Goal: Task Accomplishment & Management: Manage account settings

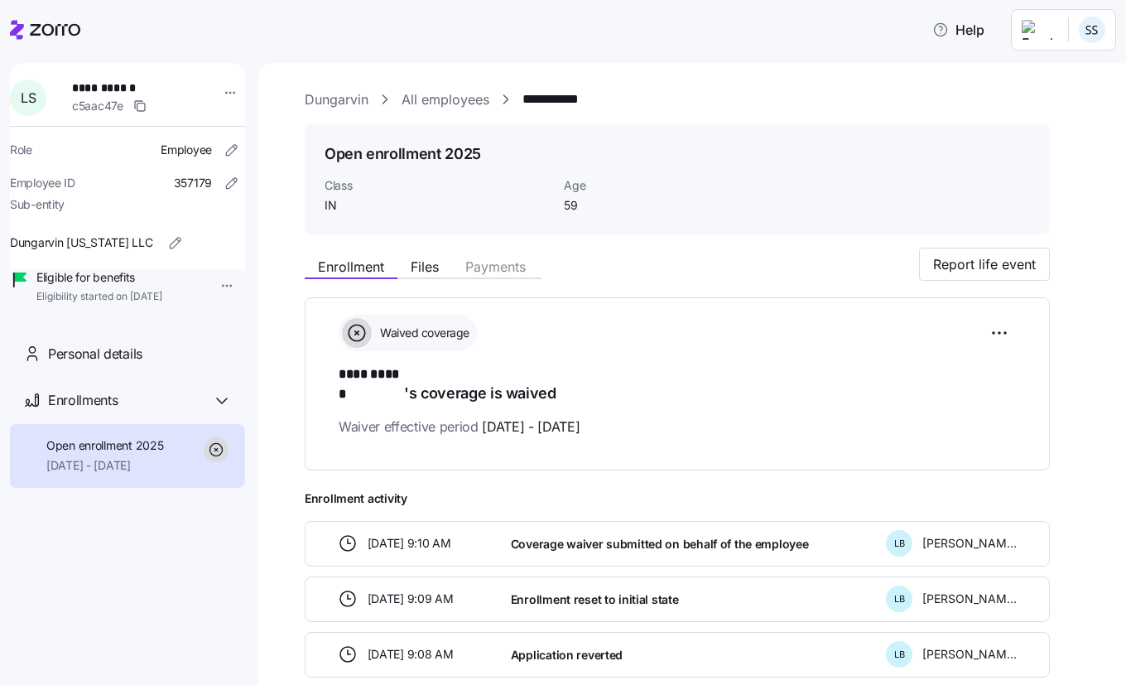
scroll to position [166, 0]
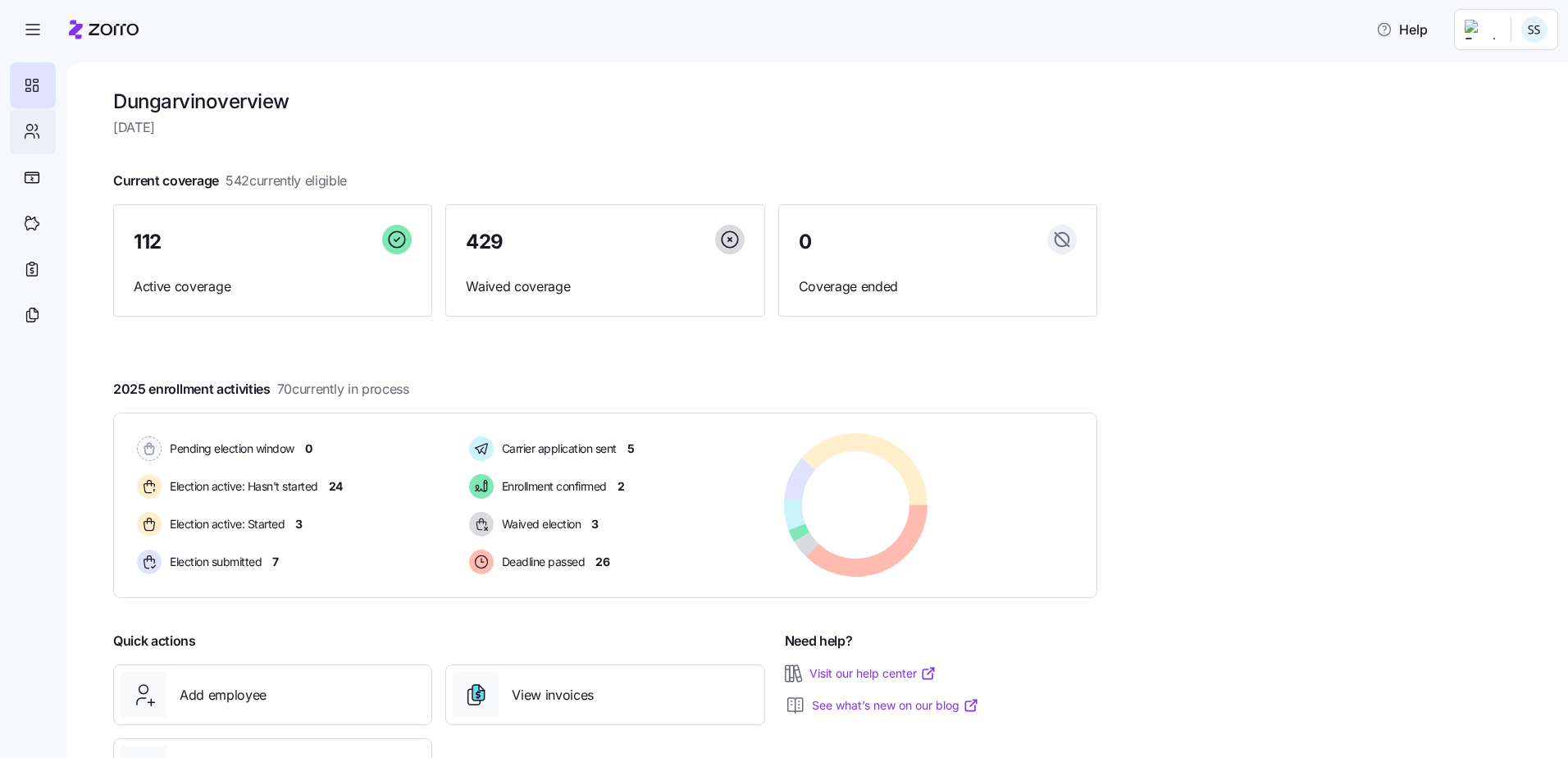
click at [36, 132] on icon at bounding box center [32, 132] width 18 height 20
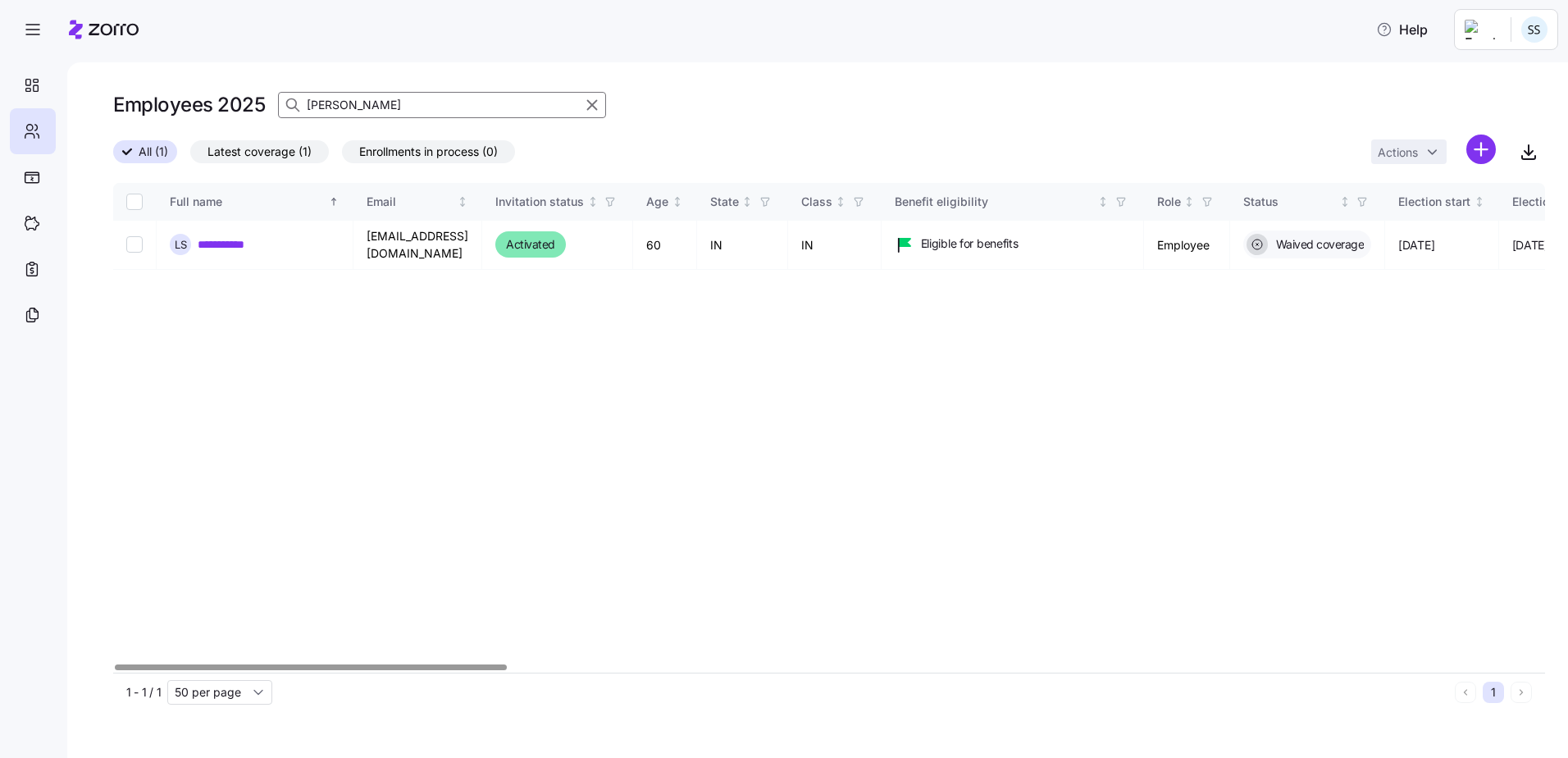
drag, startPoint x: 413, startPoint y: 121, endPoint x: 405, endPoint y: 116, distance: 9.4
click at [412, 119] on div "Employees 2025 [PERSON_NAME]" at bounding box center [829, 104] width 1432 height 33
click at [396, 110] on input "[PERSON_NAME]" at bounding box center [442, 105] width 328 height 27
drag, startPoint x: 65, startPoint y: 83, endPoint x: -299, endPoint y: 76, distance: 364.1
click at [0, 76] on html "**********" at bounding box center [784, 374] width 1568 height 748
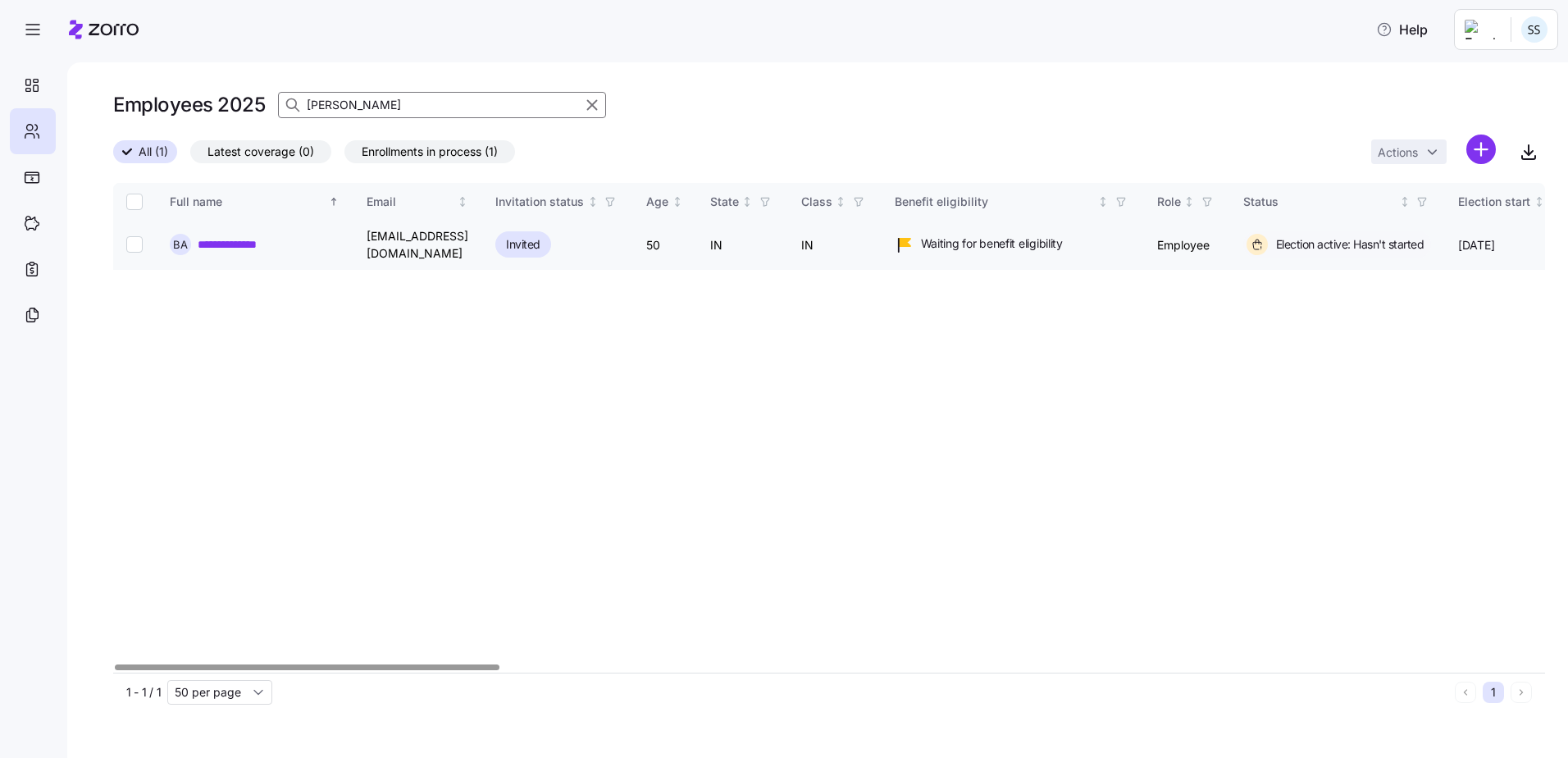
type input "[PERSON_NAME]"
click at [259, 238] on link "**********" at bounding box center [242, 245] width 88 height 17
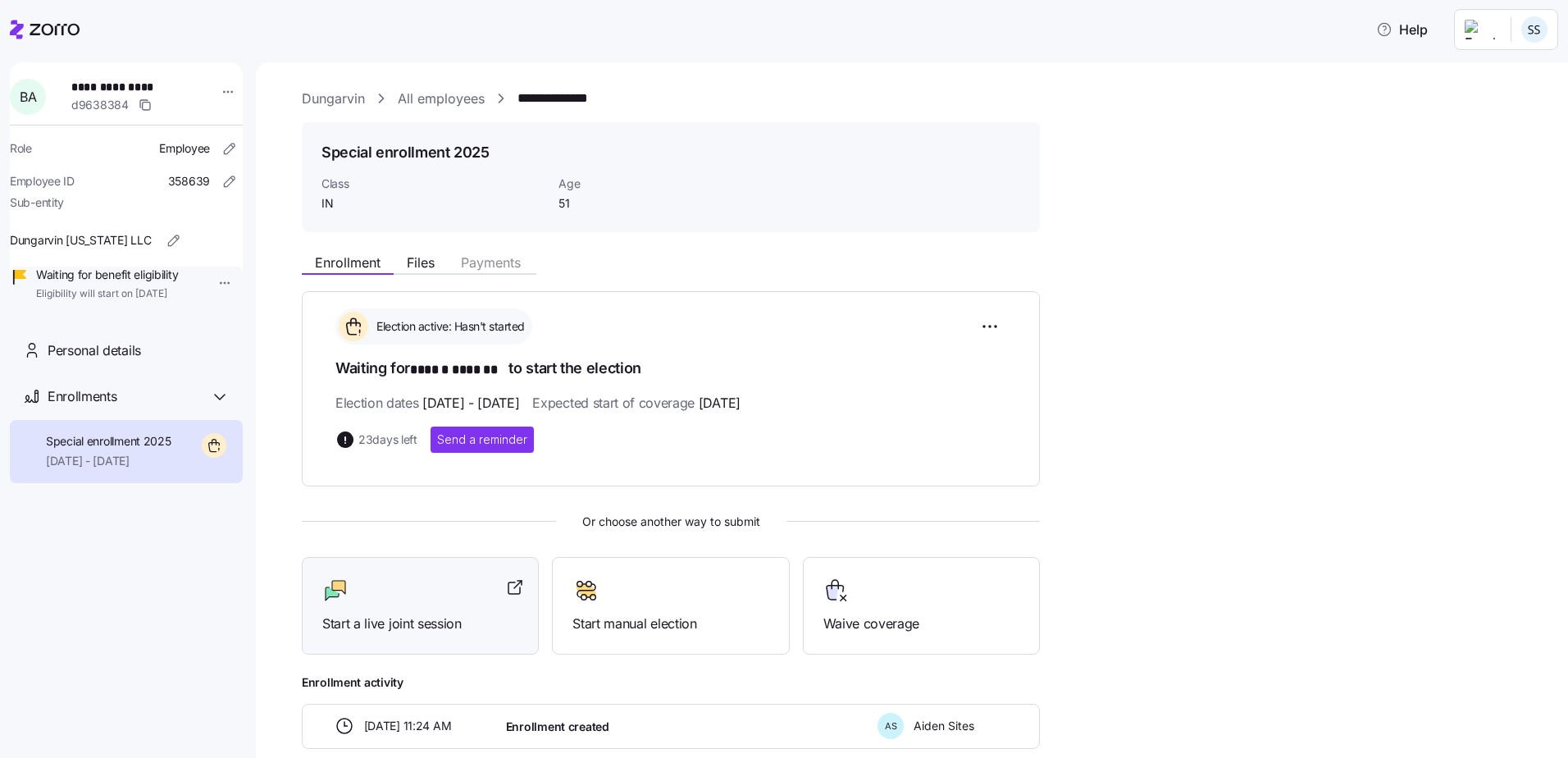
scroll to position [88, 0]
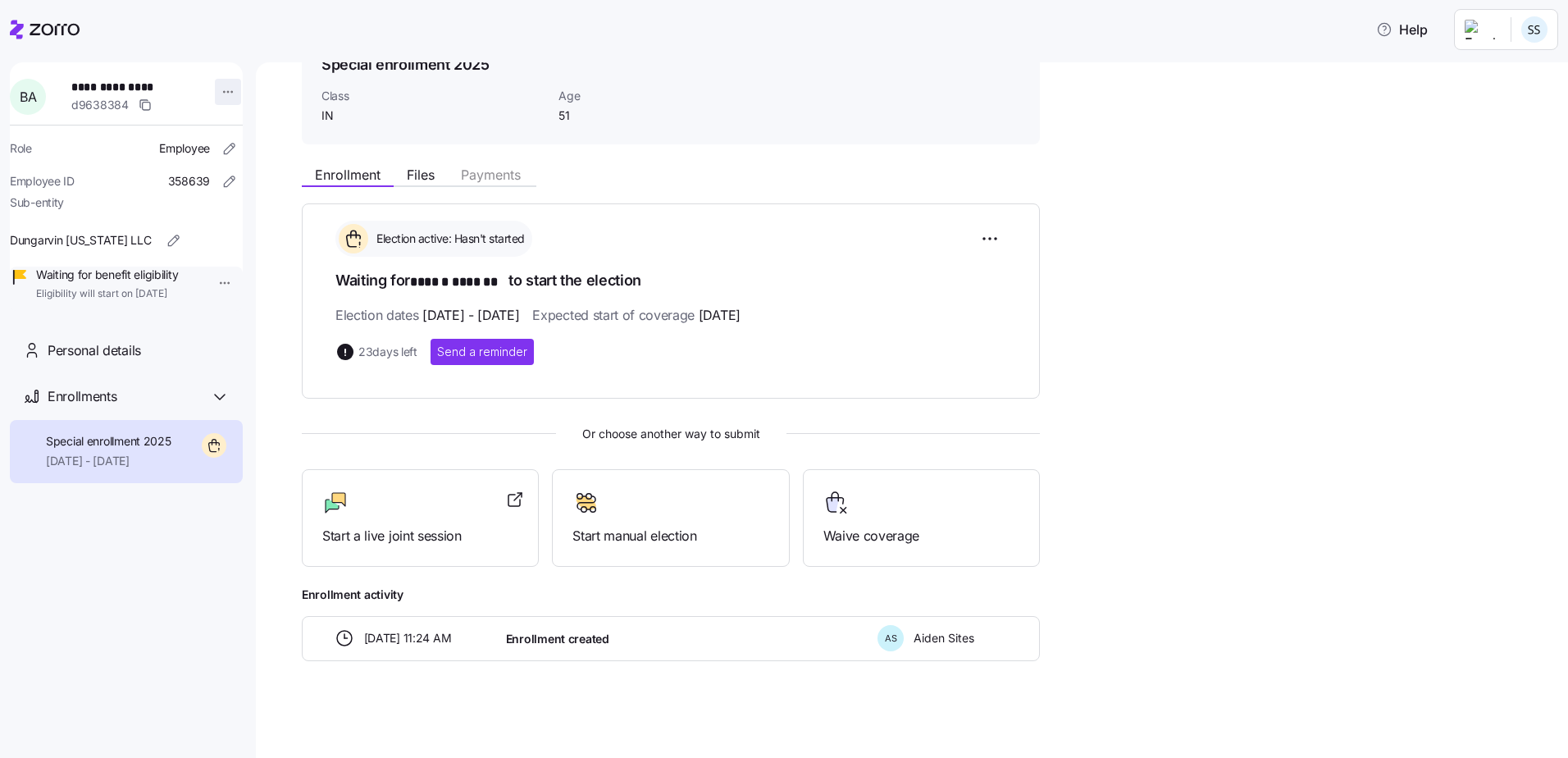
click at [224, 93] on html "**********" at bounding box center [784, 374] width 1568 height 748
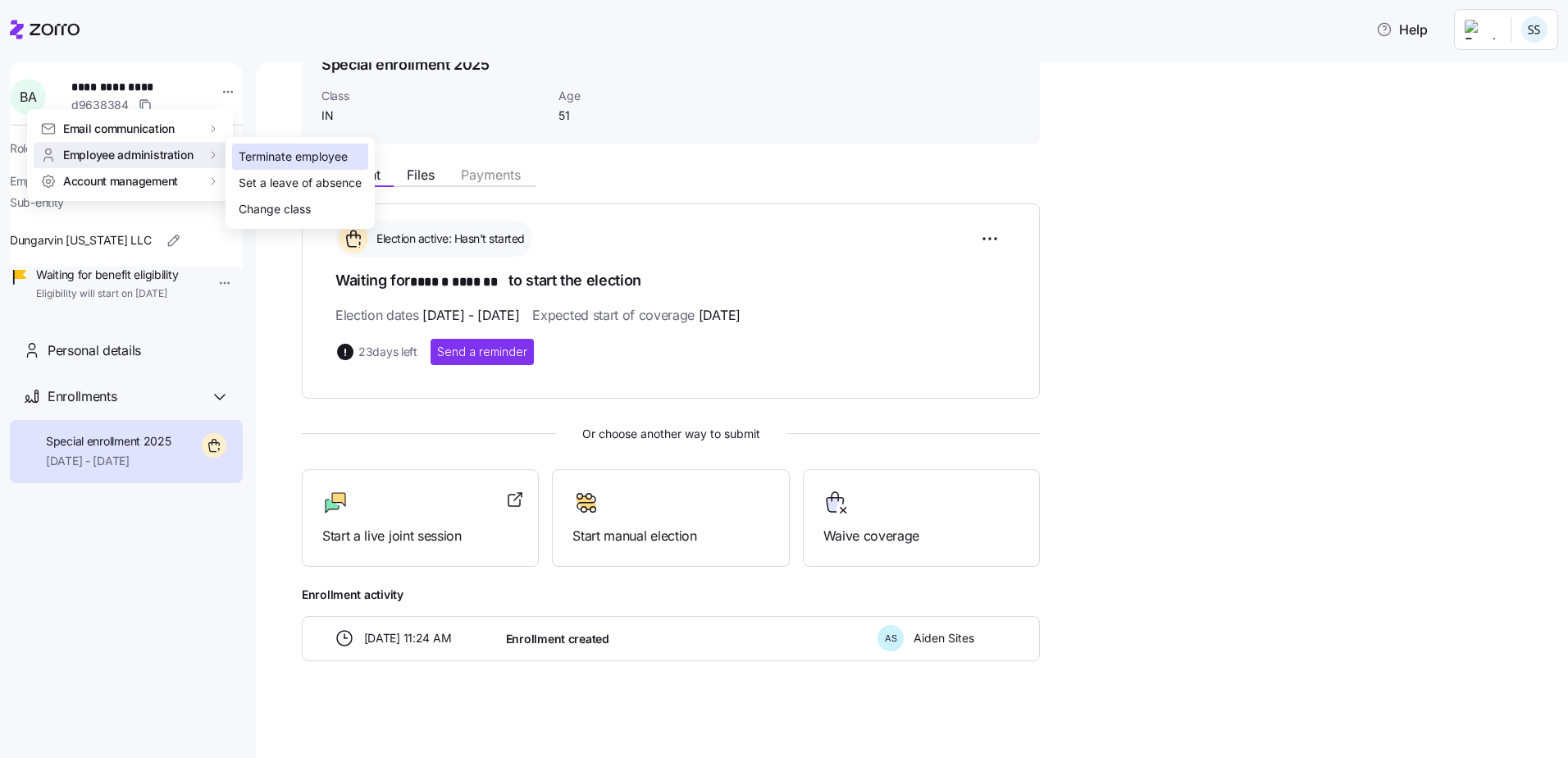
click at [282, 157] on div "Terminate employee" at bounding box center [293, 157] width 109 height 18
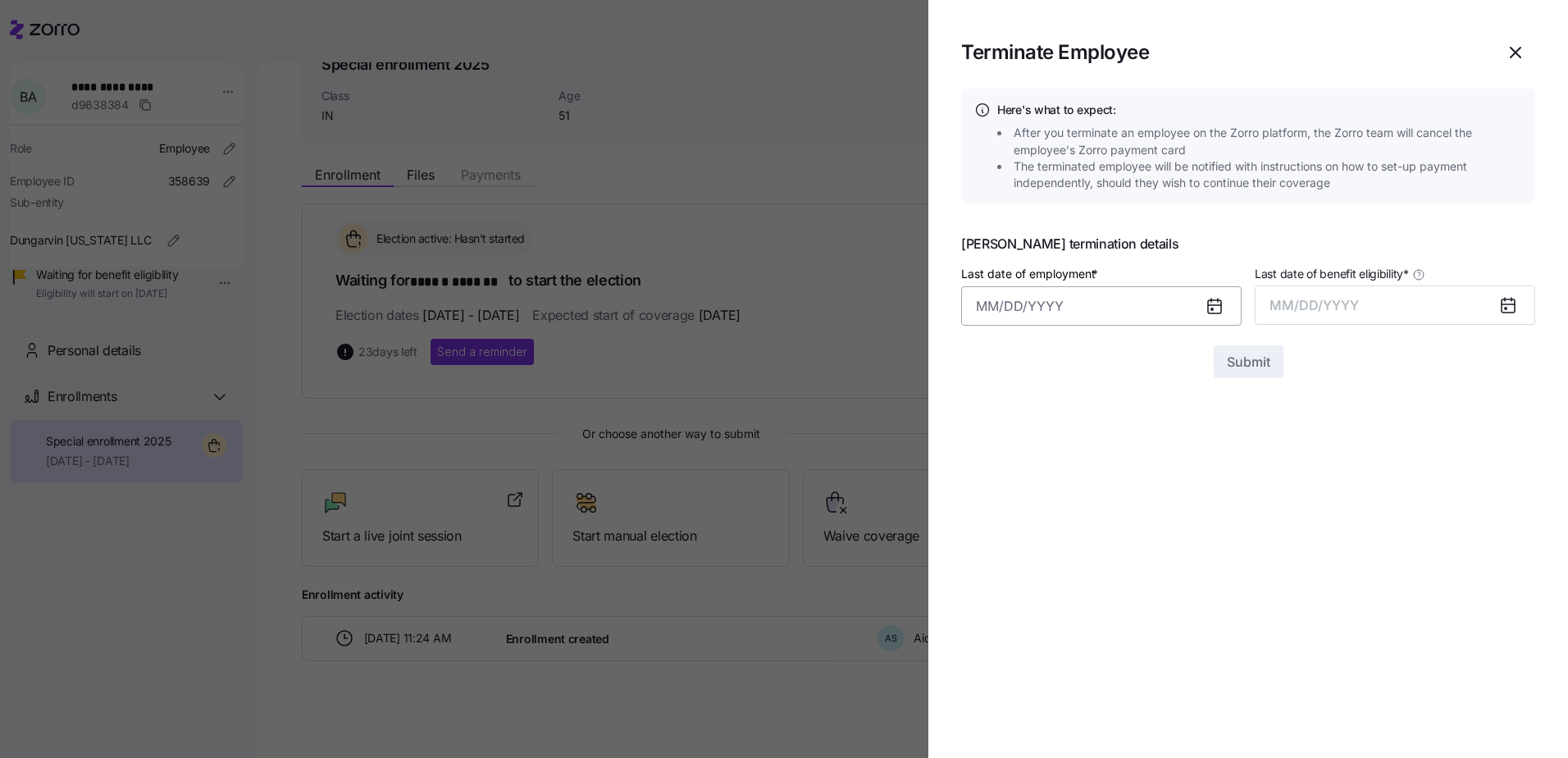
click at [1038, 300] on input "Last date of employment *" at bounding box center [1101, 306] width 280 height 40
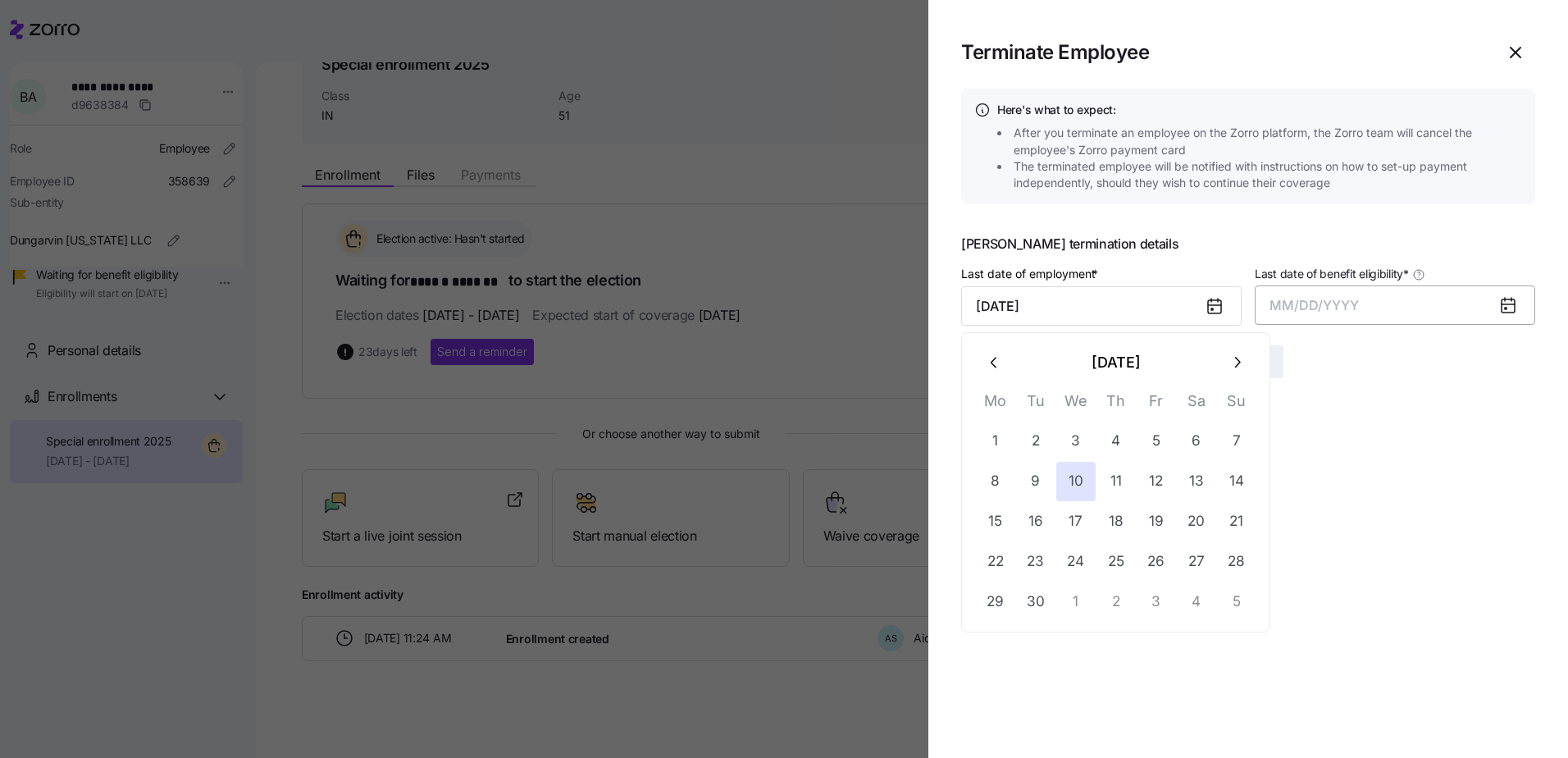
type input "[DATE]"
click at [1304, 293] on button "MM/DD/YYYY" at bounding box center [1395, 305] width 280 height 40
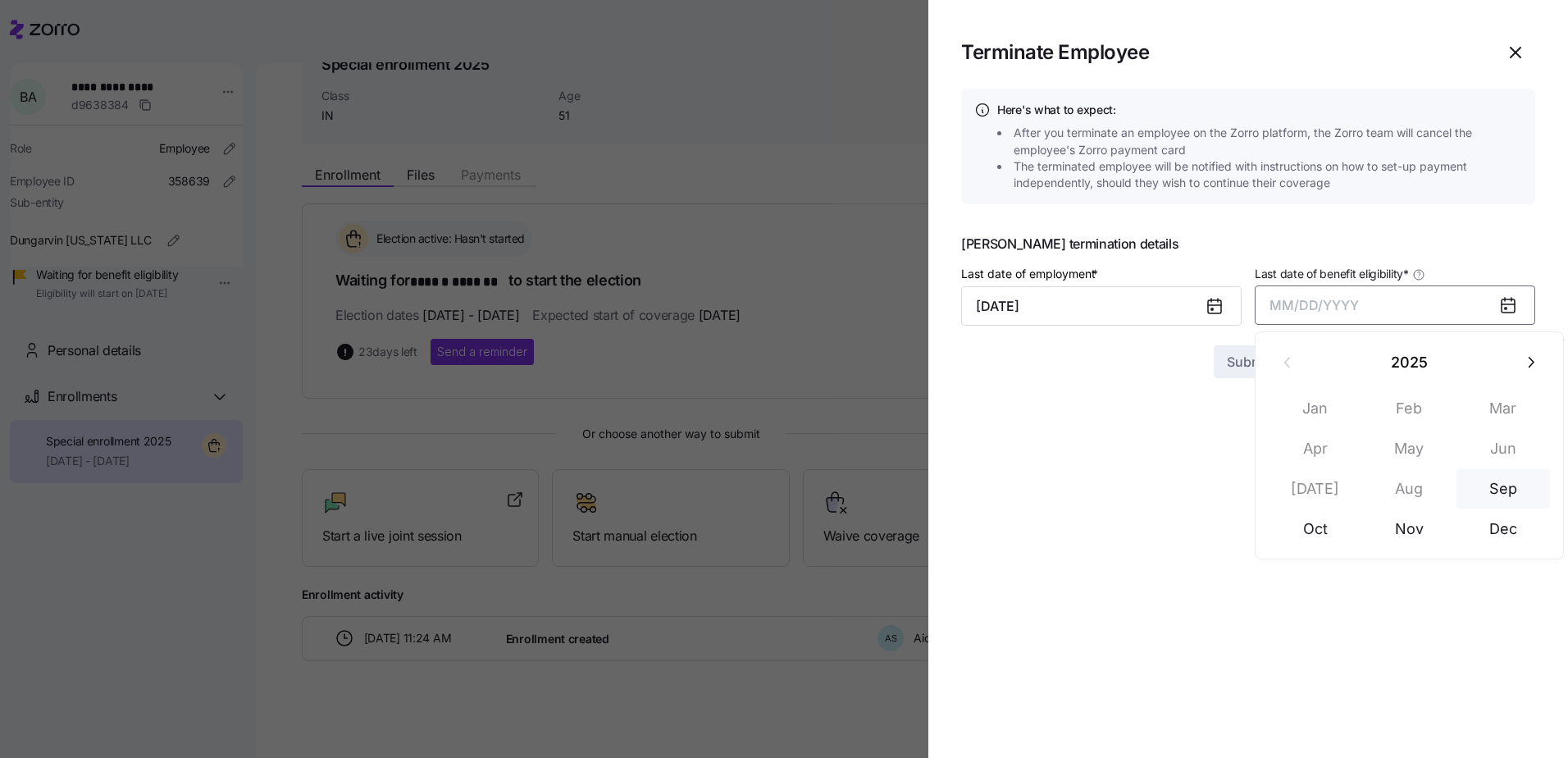
click at [1500, 489] on button "Sep" at bounding box center [1504, 489] width 93 height 40
click at [1239, 381] on section "Terminate Employee Here's what to expect: After you terminate an employee on th…" at bounding box center [1248, 379] width 640 height 758
click at [1248, 365] on span "Submit" at bounding box center [1249, 362] width 44 height 20
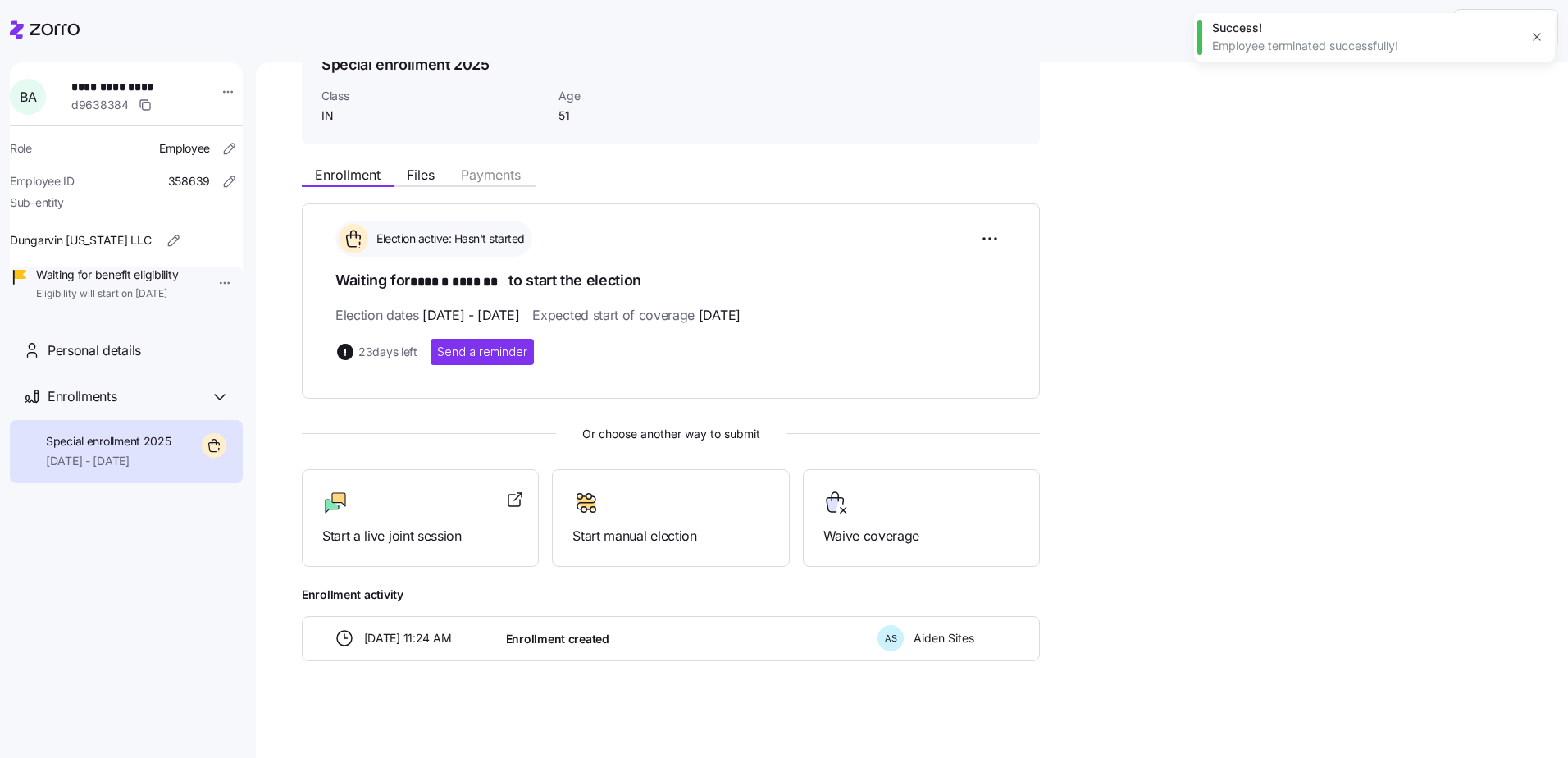
scroll to position [0, 0]
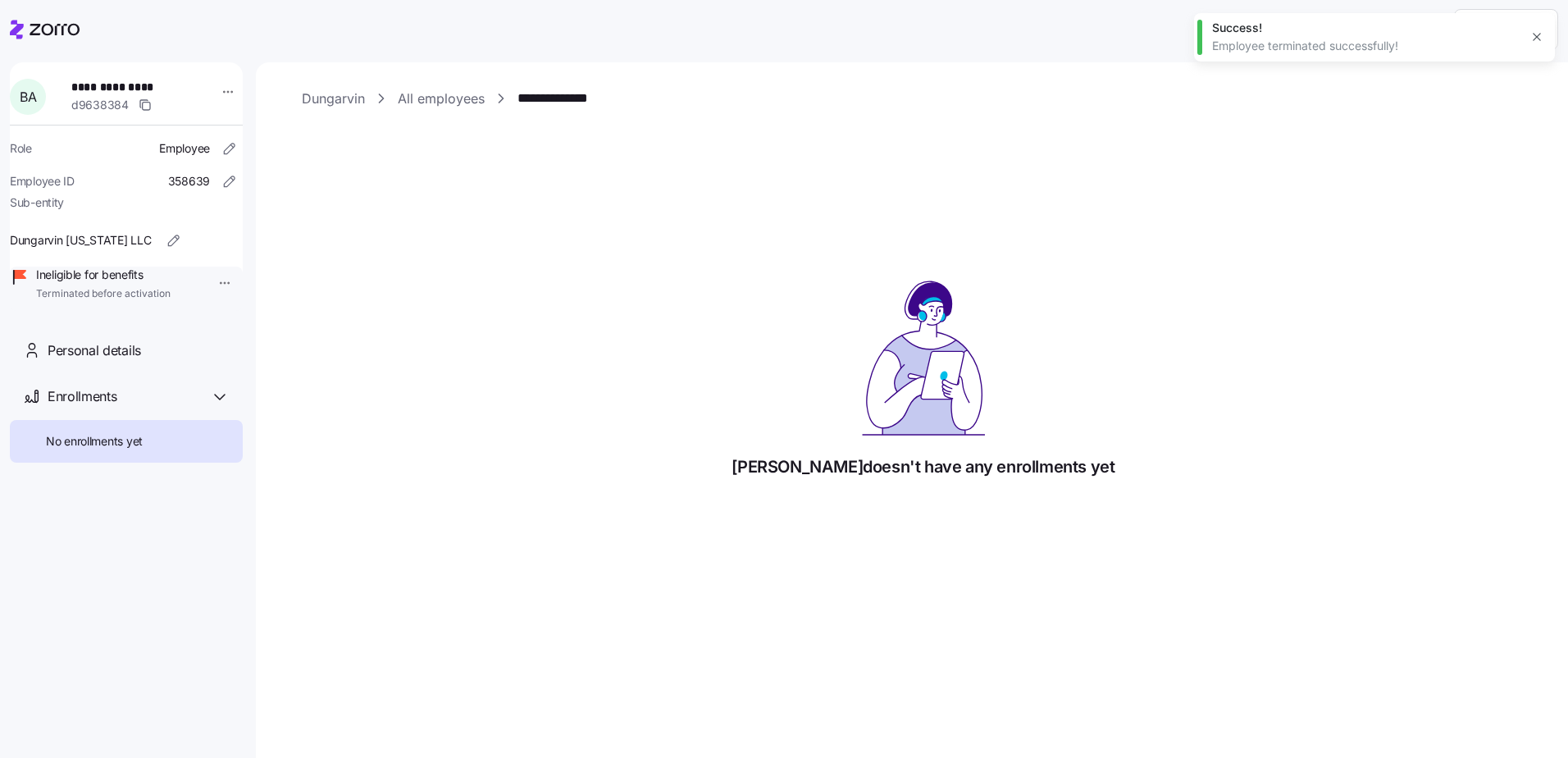
click at [129, 87] on span "**********" at bounding box center [129, 87] width 115 height 17
click at [36, 98] on span "B A" at bounding box center [28, 96] width 17 height 13
click at [25, 18] on div at bounding box center [45, 30] width 69 height 46
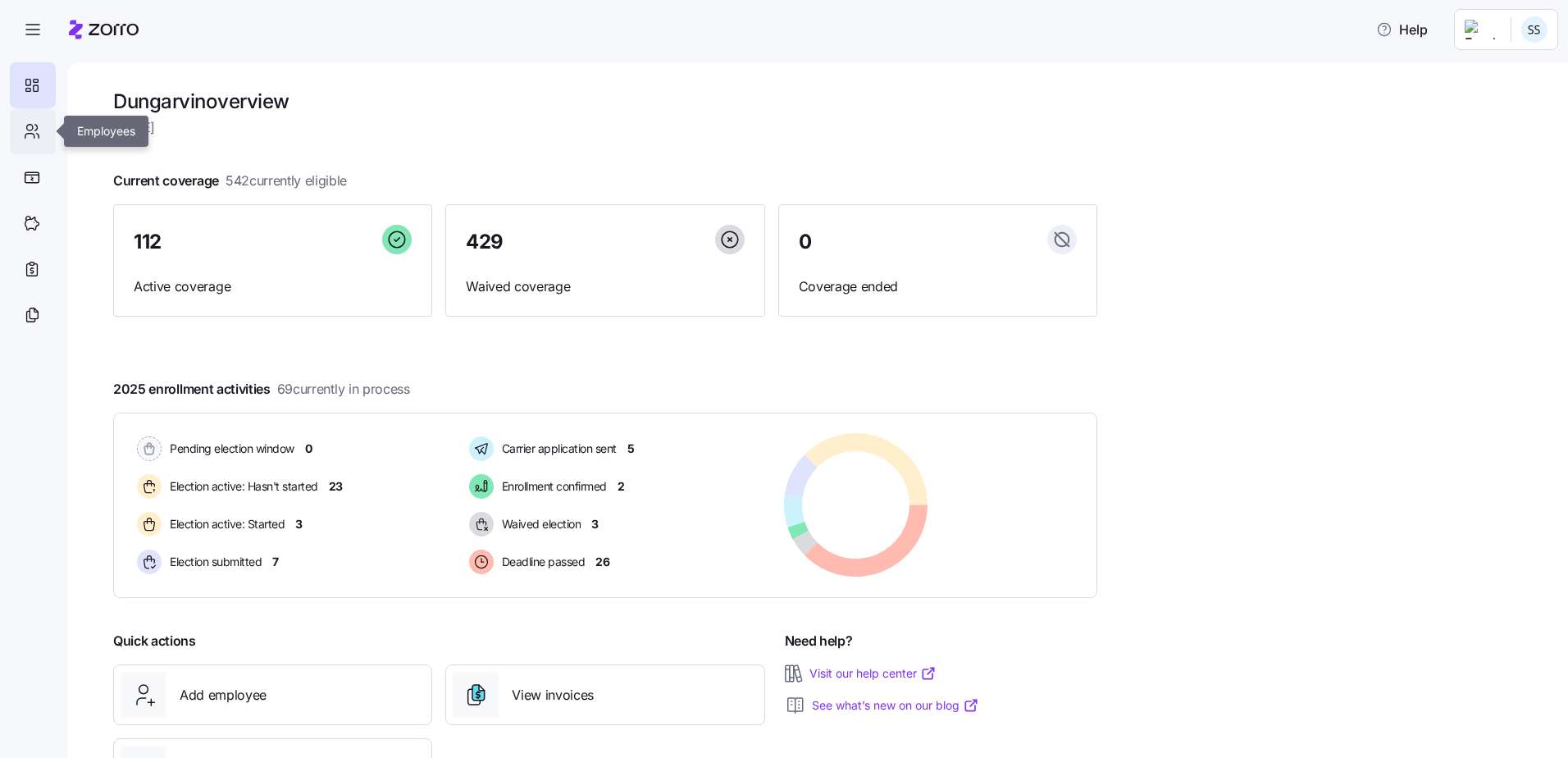
click at [23, 133] on icon at bounding box center [32, 132] width 18 height 20
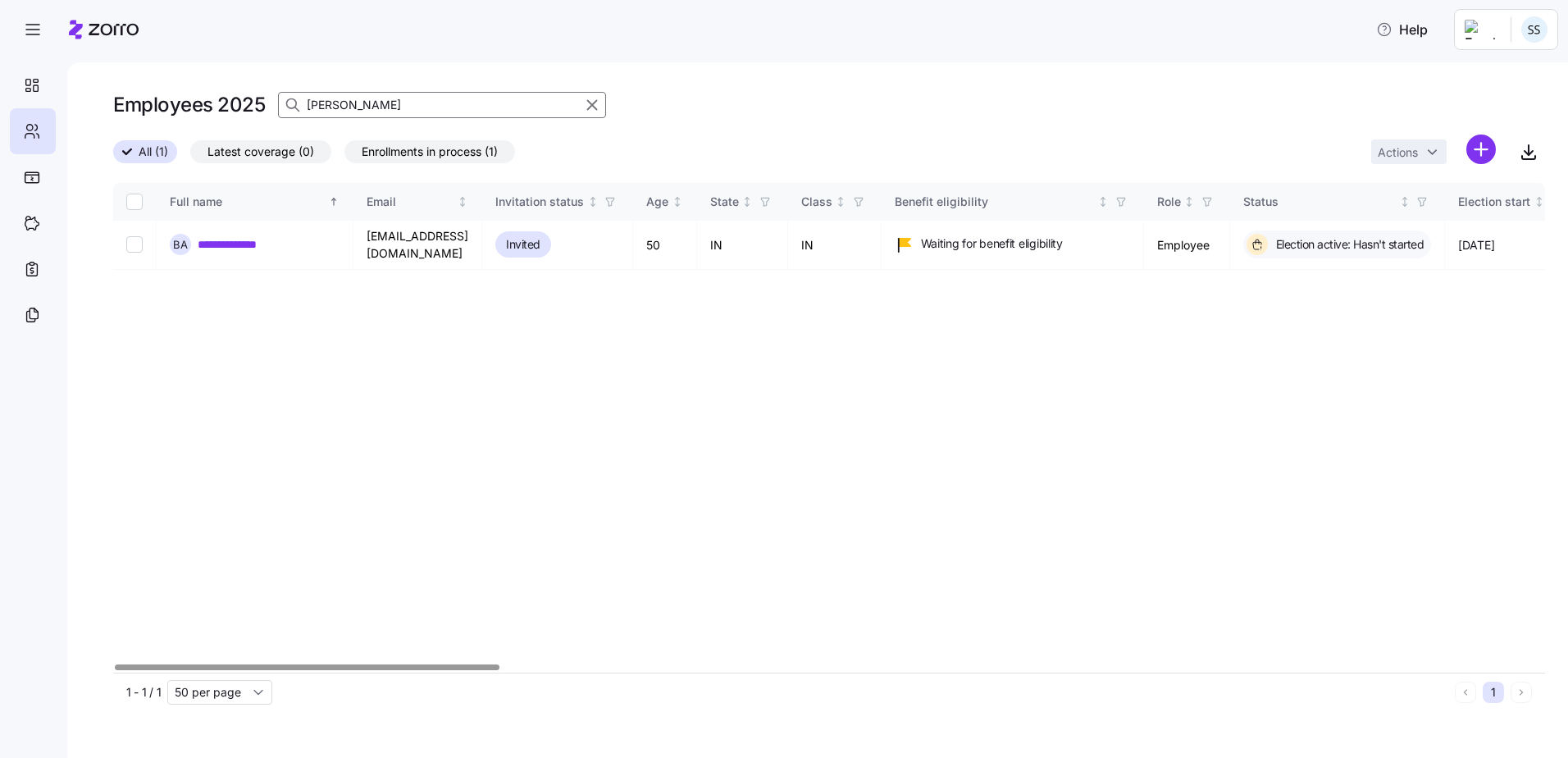
click at [122, 99] on div "Employees 2025 [PERSON_NAME]" at bounding box center [829, 104] width 1432 height 33
type input "[PERSON_NAME]"
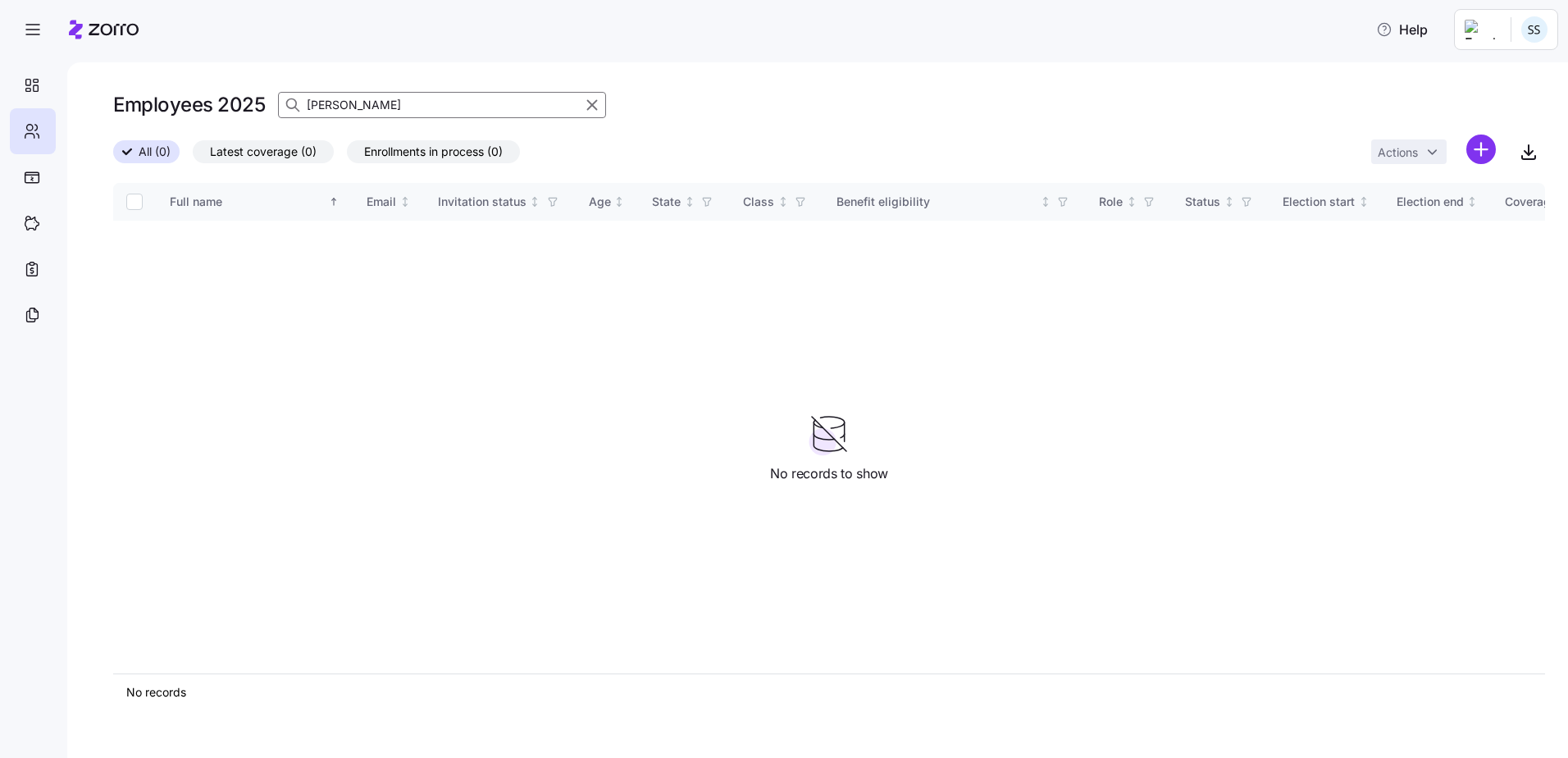
drag, startPoint x: 409, startPoint y: 105, endPoint x: -203, endPoint y: 119, distance: 612.2
click at [0, 119] on html "Help Employees 2025 [PERSON_NAME] All (0) Latest coverage (0) Enrollments in pr…" at bounding box center [784, 374] width 1568 height 748
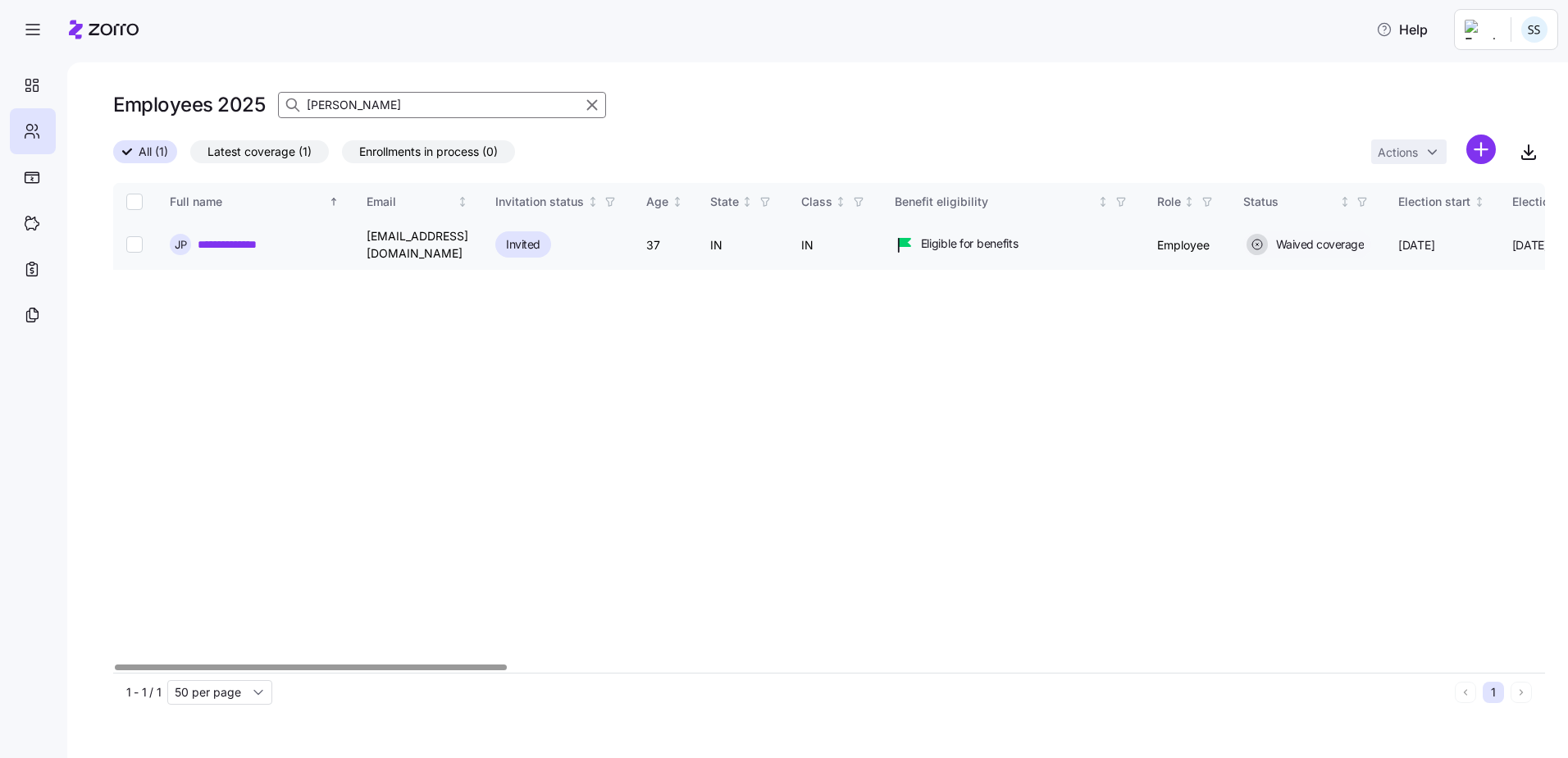
type input "[PERSON_NAME]"
click at [240, 246] on link "**********" at bounding box center [239, 245] width 81 height 17
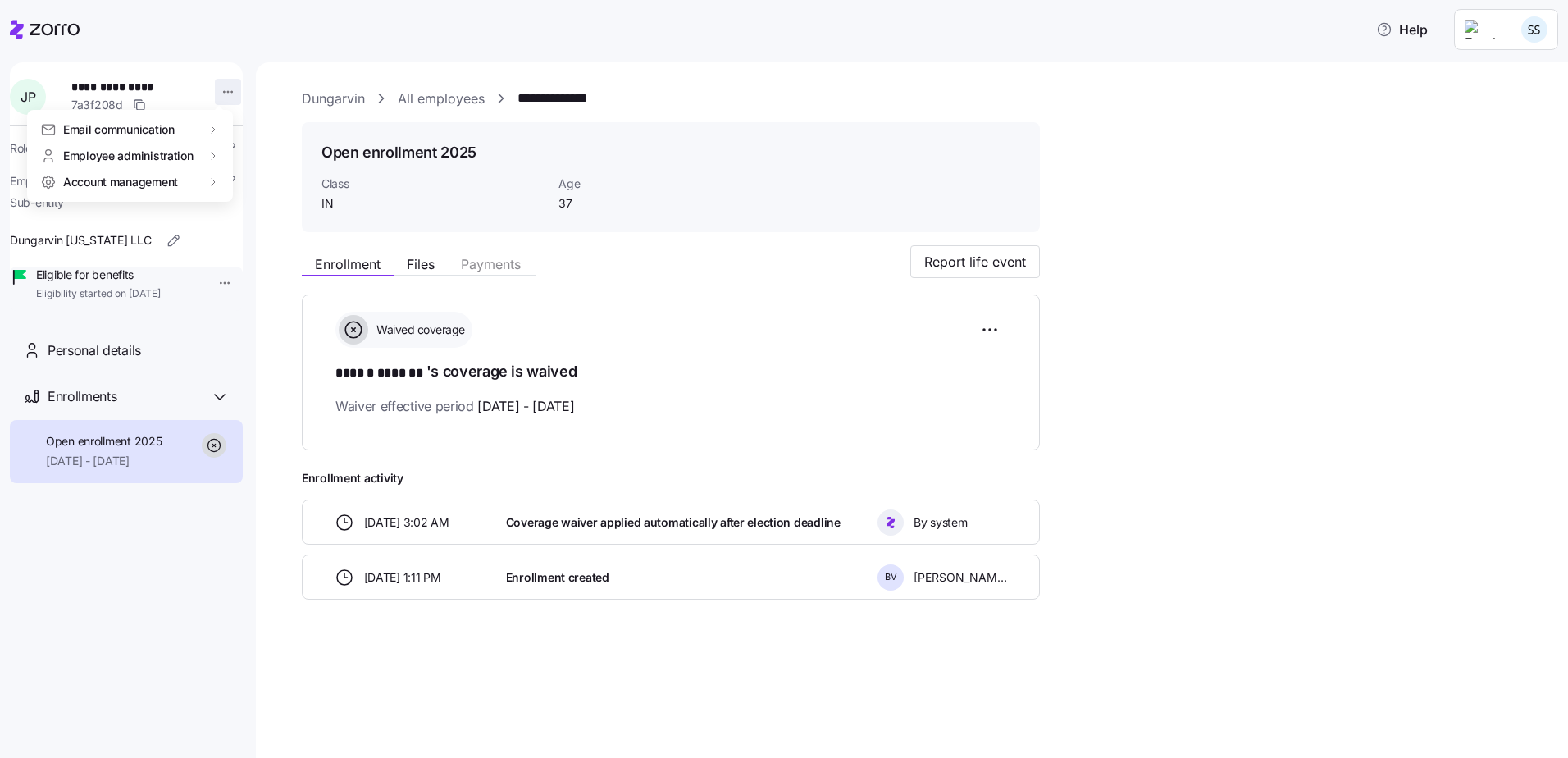
click at [215, 89] on html "**********" at bounding box center [784, 374] width 1568 height 748
click at [264, 162] on div "Terminate employee" at bounding box center [293, 157] width 109 height 18
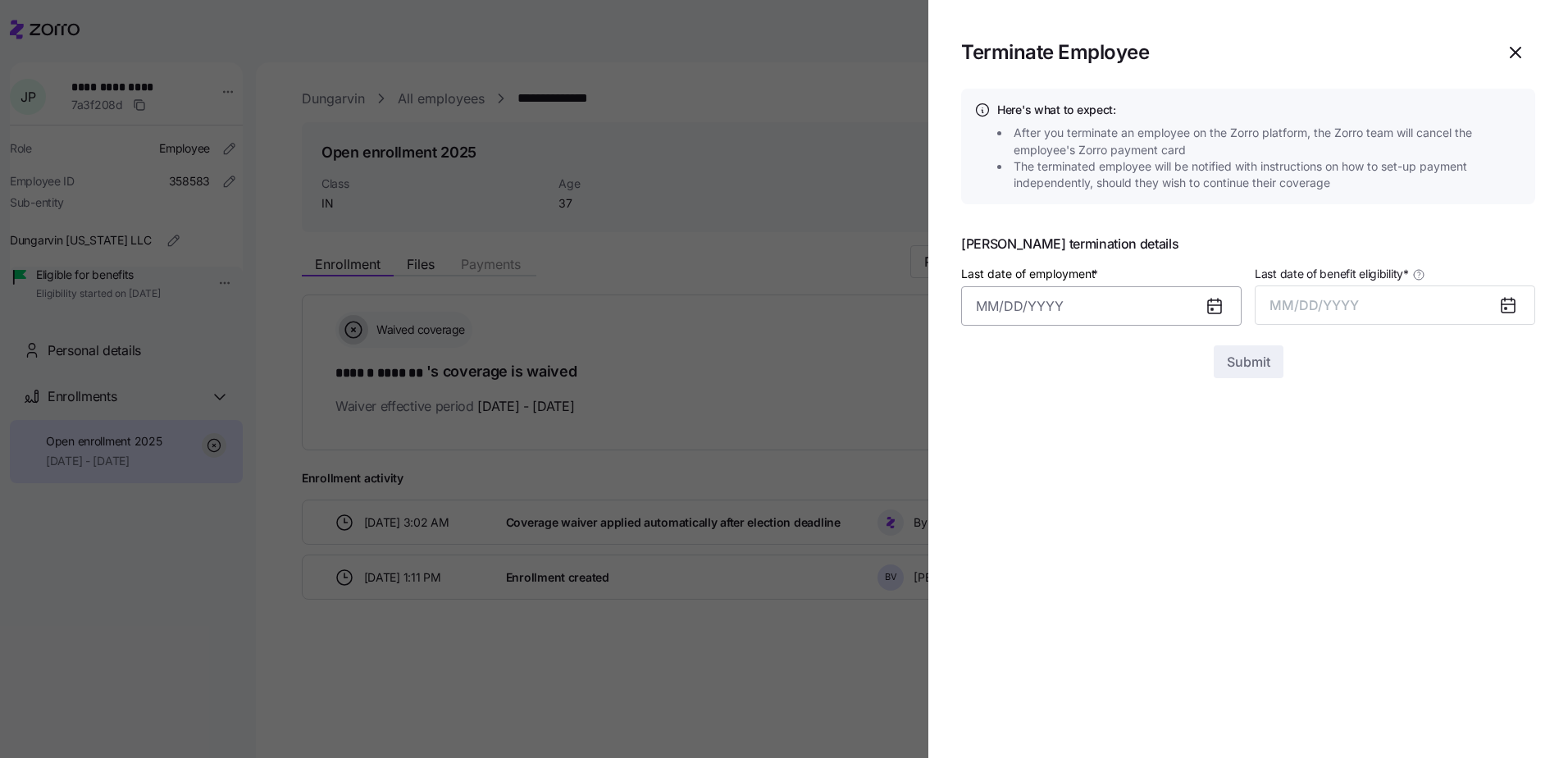
click at [1013, 308] on input "Last date of employment *" at bounding box center [1101, 306] width 280 height 40
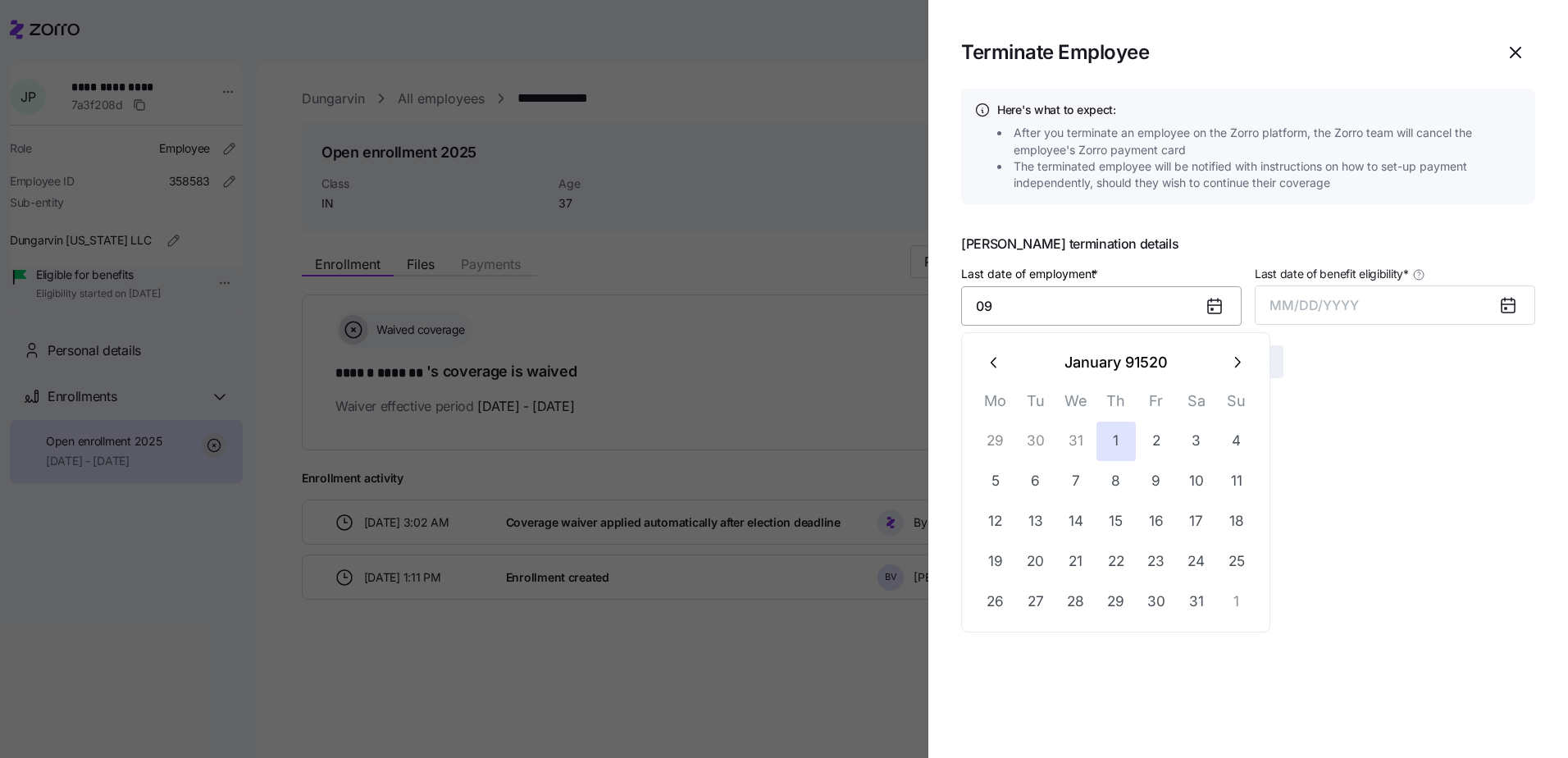
type input "0"
click at [1000, 518] on button "15" at bounding box center [996, 522] width 40 height 40
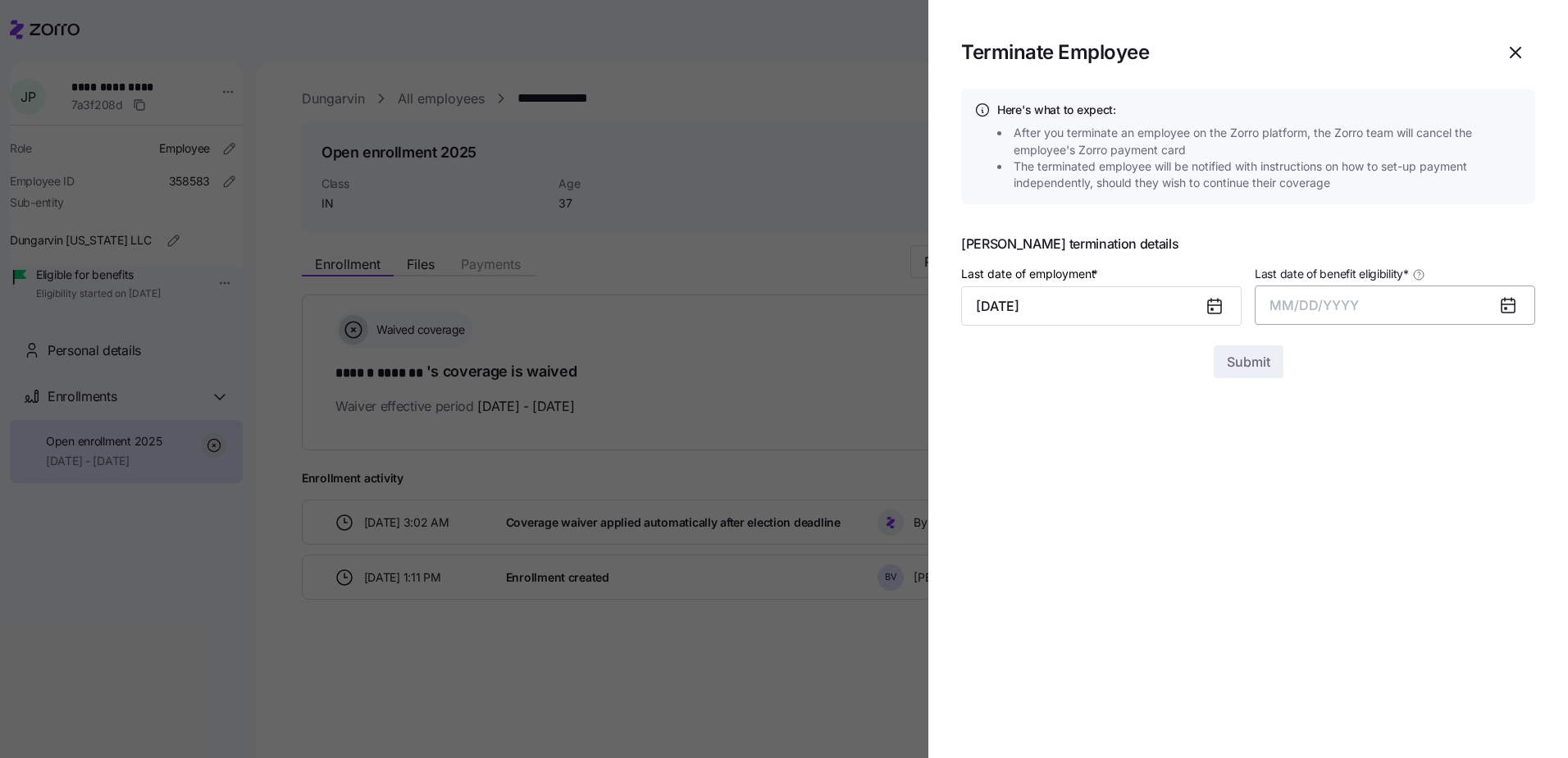
type input "[DATE]"
click at [1329, 296] on button "MM/DD/YYYY" at bounding box center [1395, 305] width 280 height 40
click at [1498, 492] on button "Sep" at bounding box center [1504, 489] width 93 height 40
click at [1273, 377] on button "Submit" at bounding box center [1249, 362] width 69 height 33
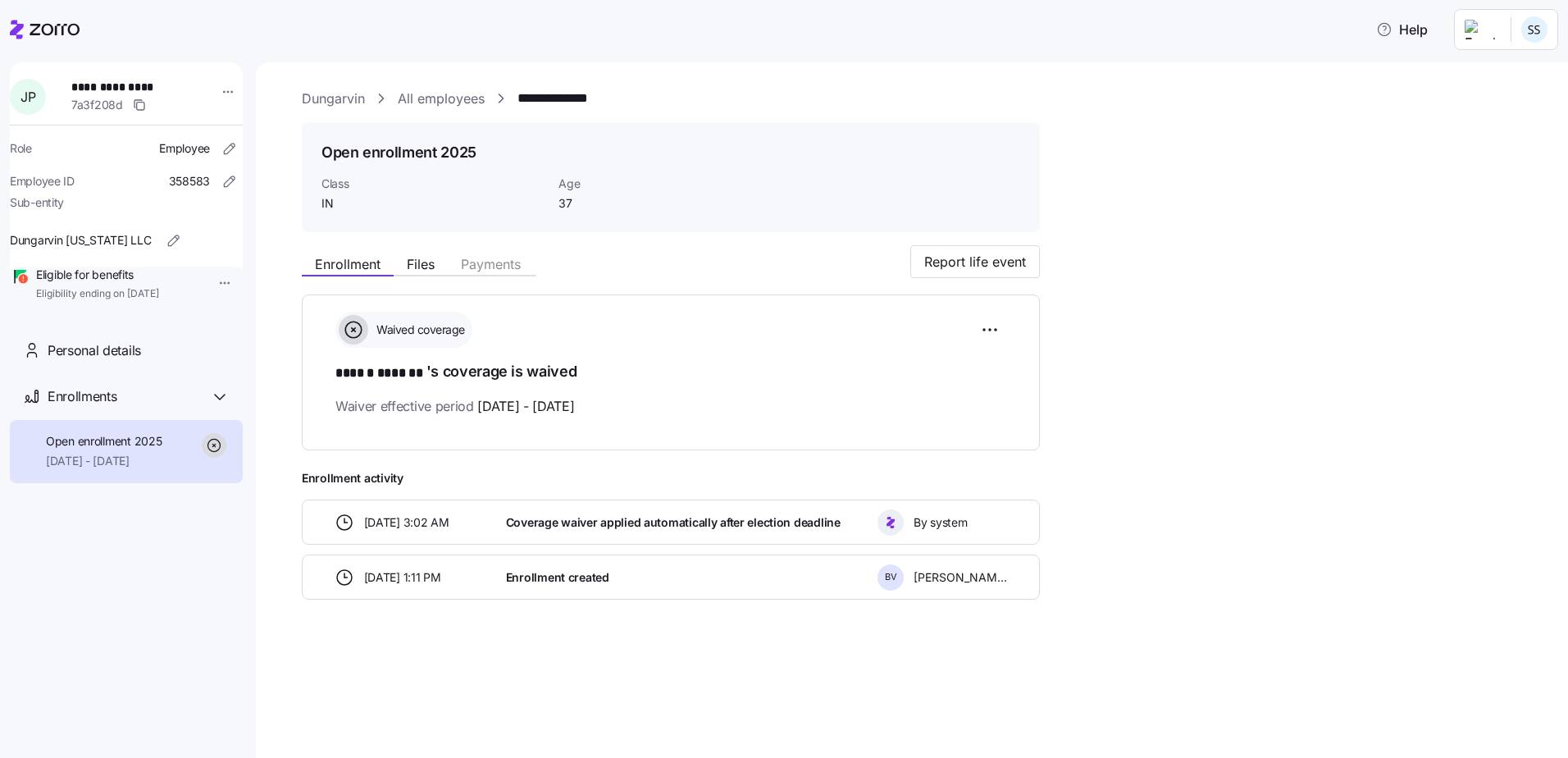
click at [41, 20] on icon at bounding box center [45, 30] width 69 height 20
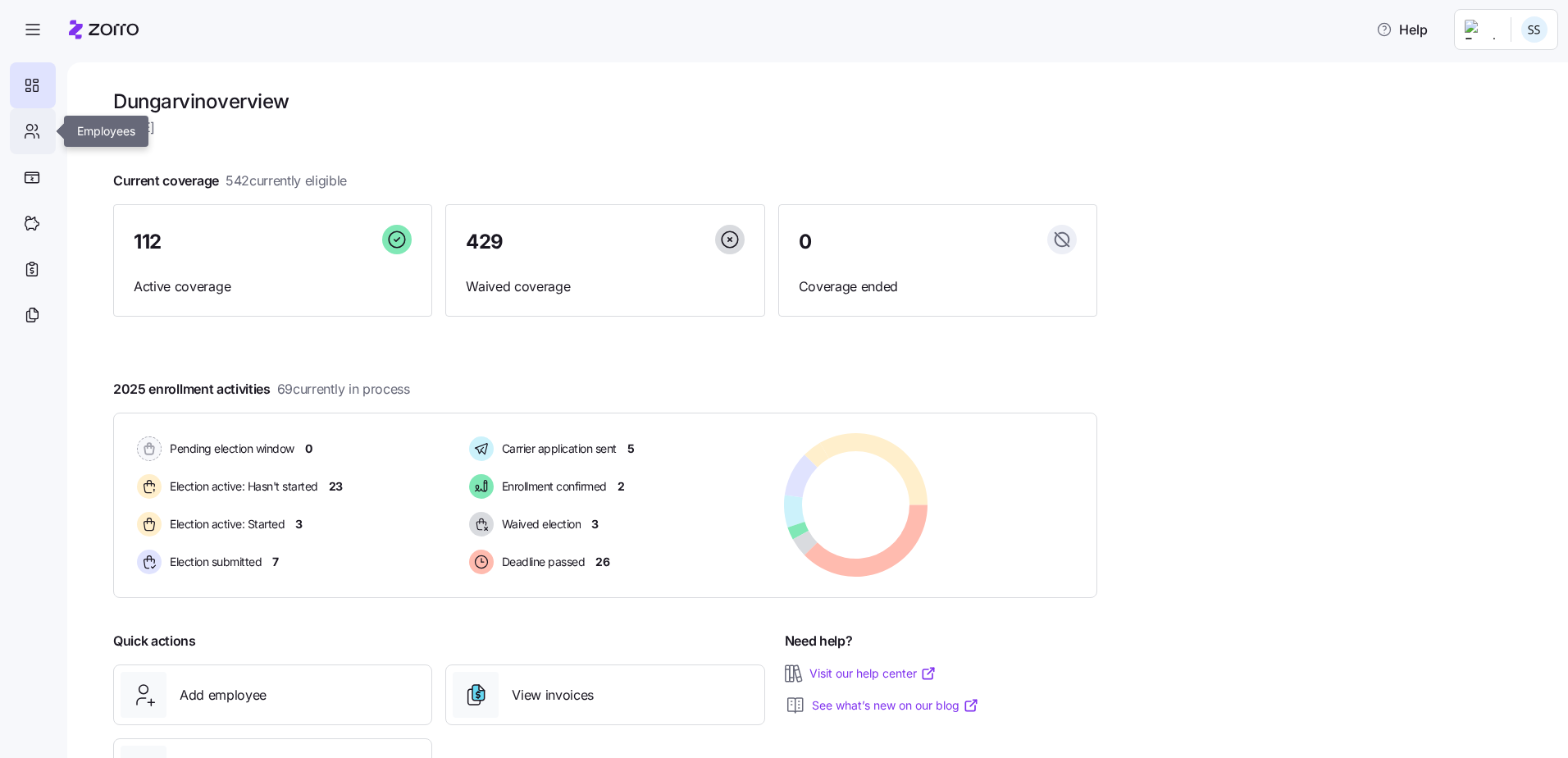
click at [41, 131] on div at bounding box center [33, 131] width 46 height 46
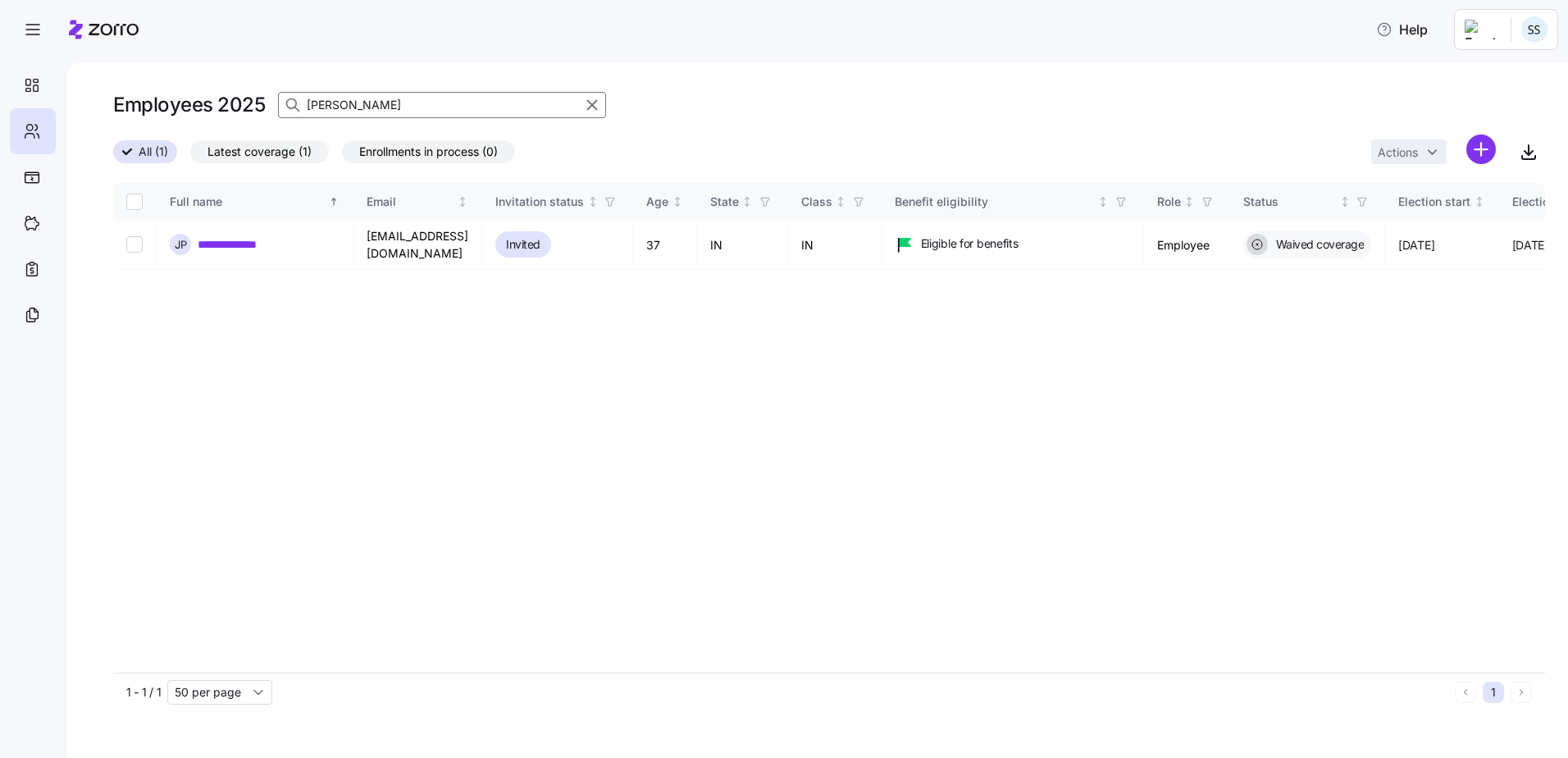
drag, startPoint x: 350, startPoint y: 107, endPoint x: 274, endPoint y: 100, distance: 76.3
click at [282, 100] on div "[PERSON_NAME]" at bounding box center [442, 105] width 328 height 27
type input "[PERSON_NAME]"
click at [234, 249] on link "**********" at bounding box center [232, 245] width 67 height 17
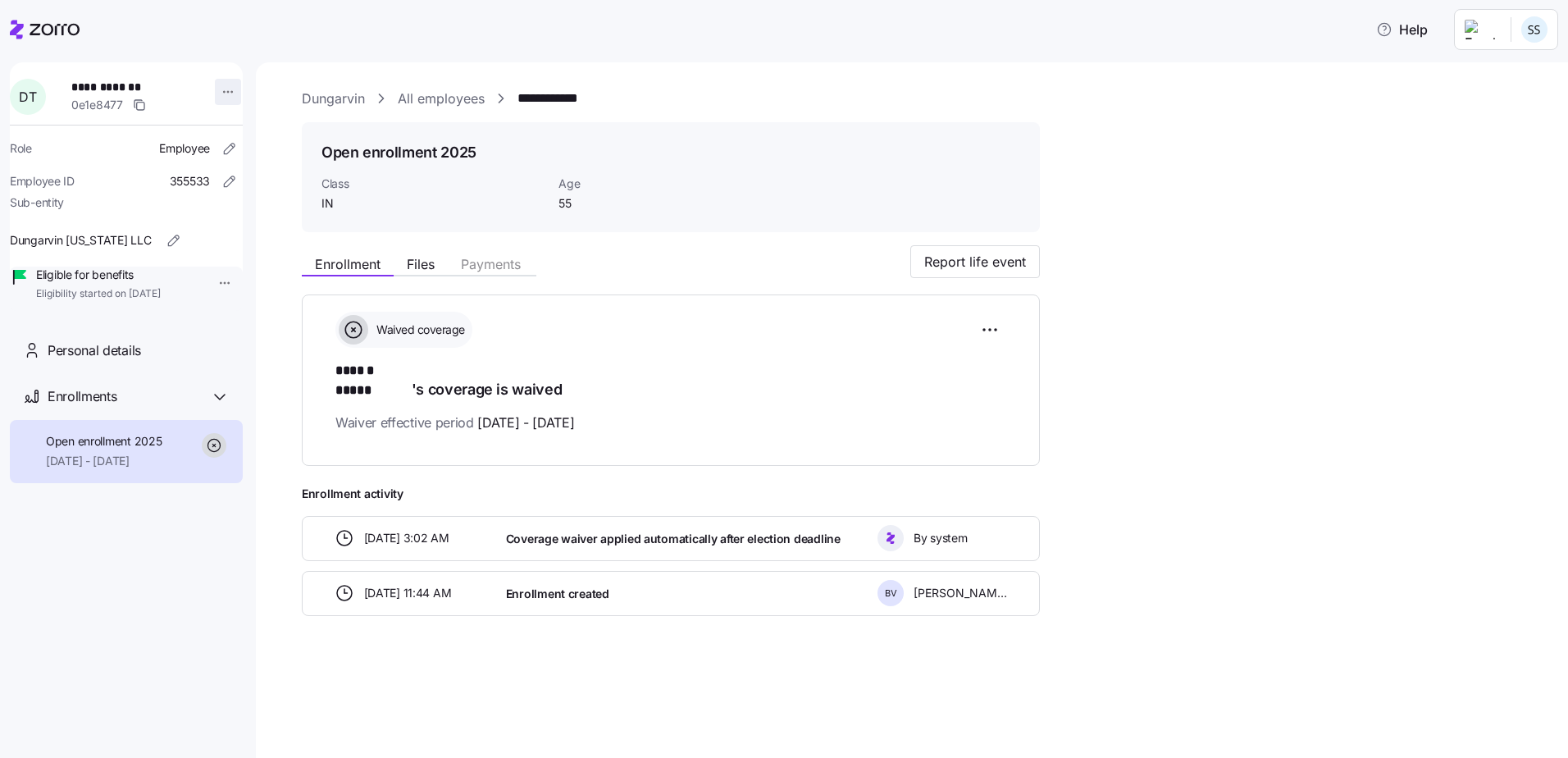
click at [217, 88] on html "**********" at bounding box center [784, 374] width 1568 height 748
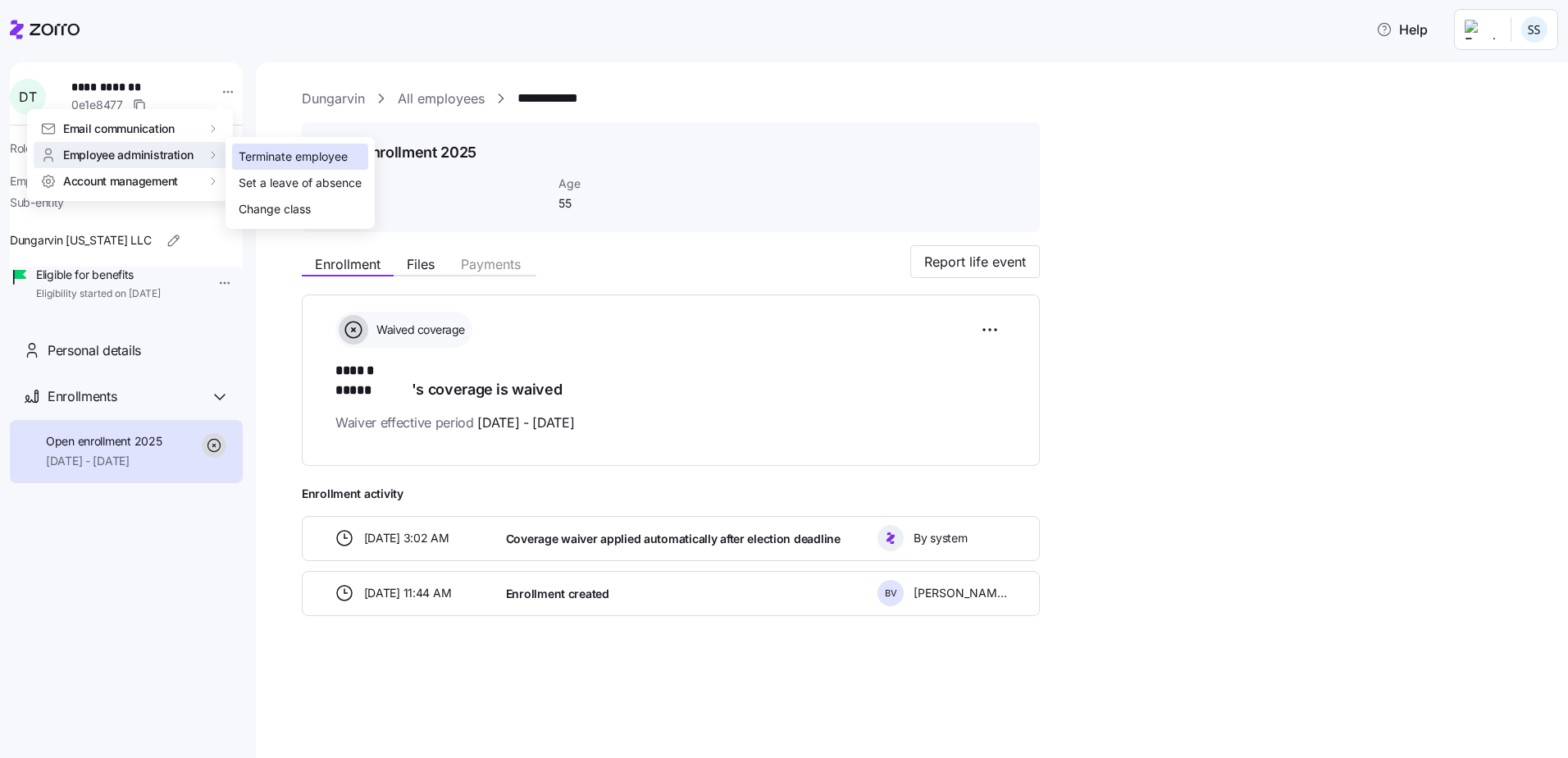
click at [273, 153] on div "Terminate employee" at bounding box center [293, 157] width 109 height 18
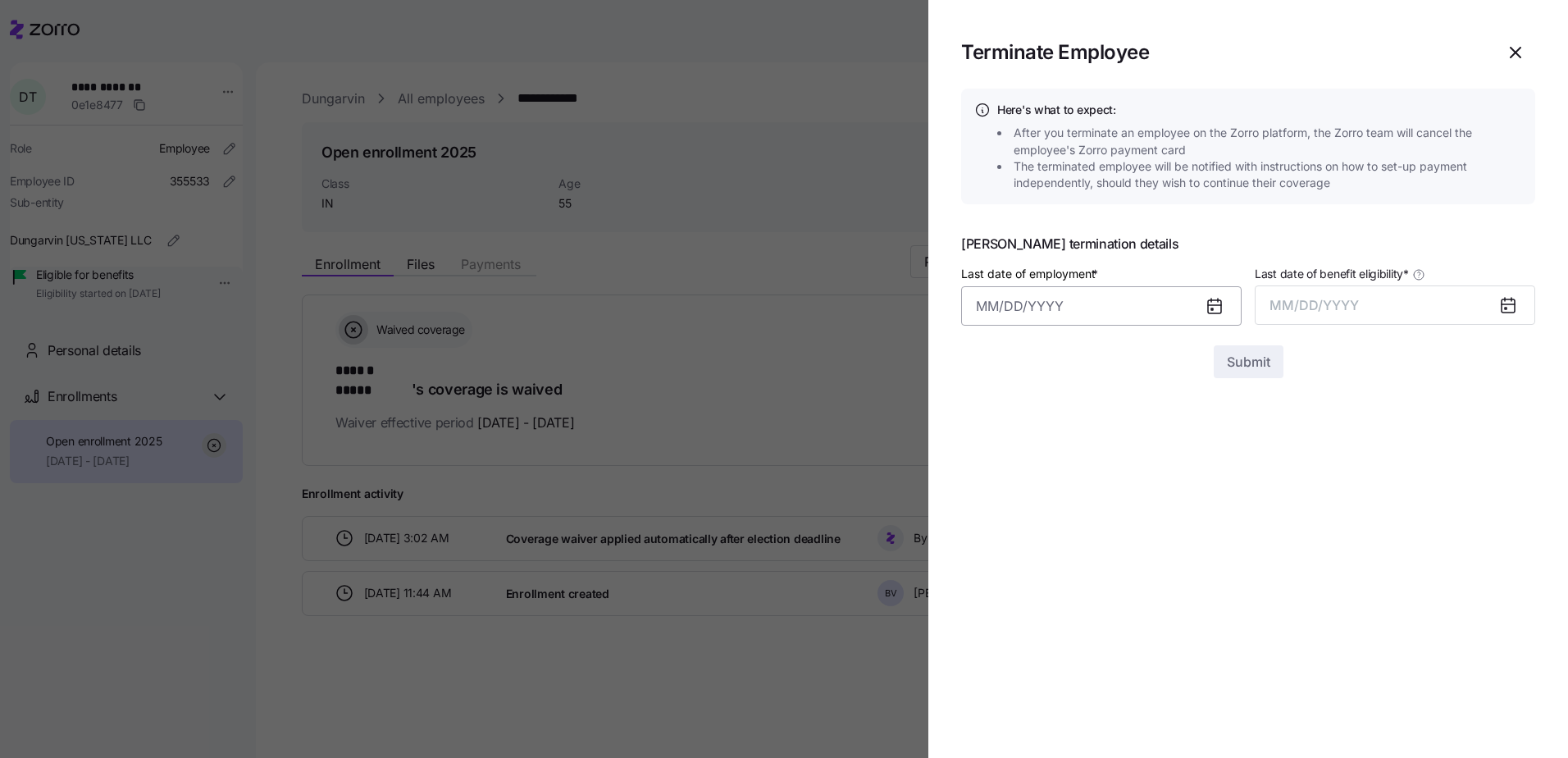
click at [1134, 291] on input "Last date of employment *" at bounding box center [1101, 306] width 280 height 40
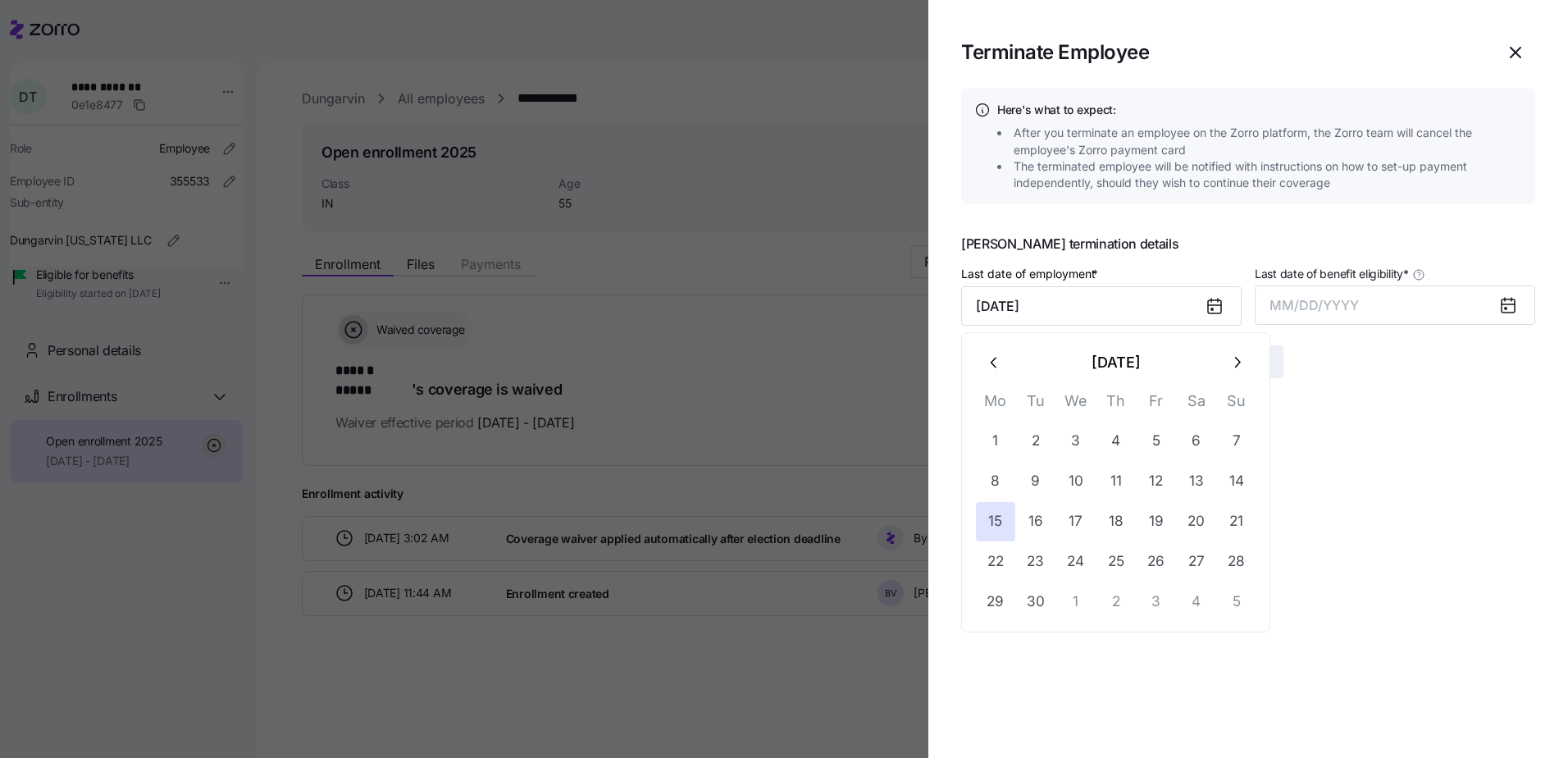
type input "[DATE]"
click at [1512, 303] on icon at bounding box center [1509, 305] width 20 height 20
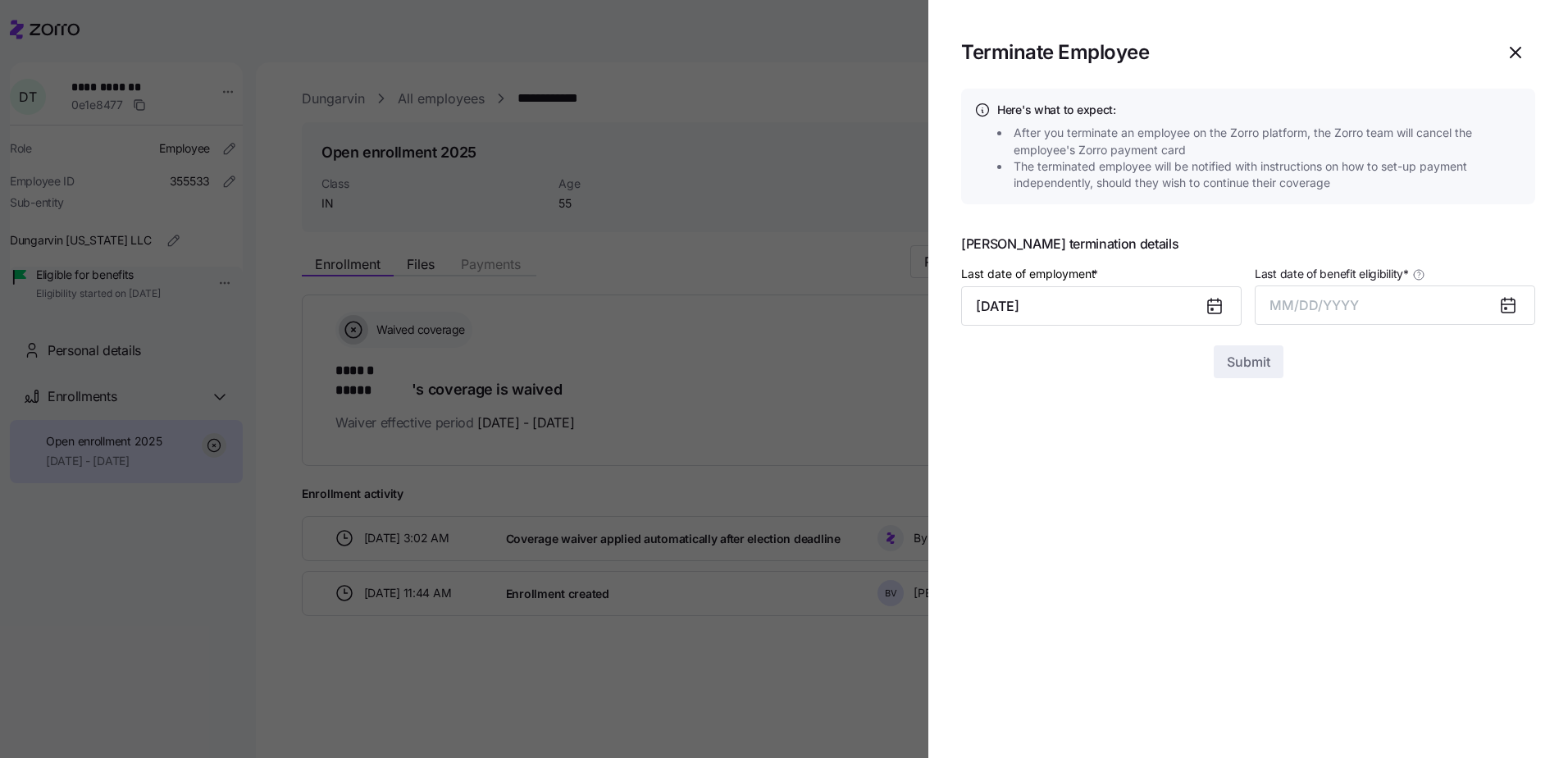
click at [1522, 308] on div at bounding box center [1516, 305] width 40 height 38
click at [1516, 303] on icon at bounding box center [1509, 305] width 20 height 20
click at [1505, 309] on icon at bounding box center [1508, 305] width 13 height 13
click at [1339, 321] on button "MM/DD/YYYY" at bounding box center [1395, 305] width 280 height 40
click at [1342, 299] on span "MM/DD/YYYY" at bounding box center [1314, 305] width 89 height 17
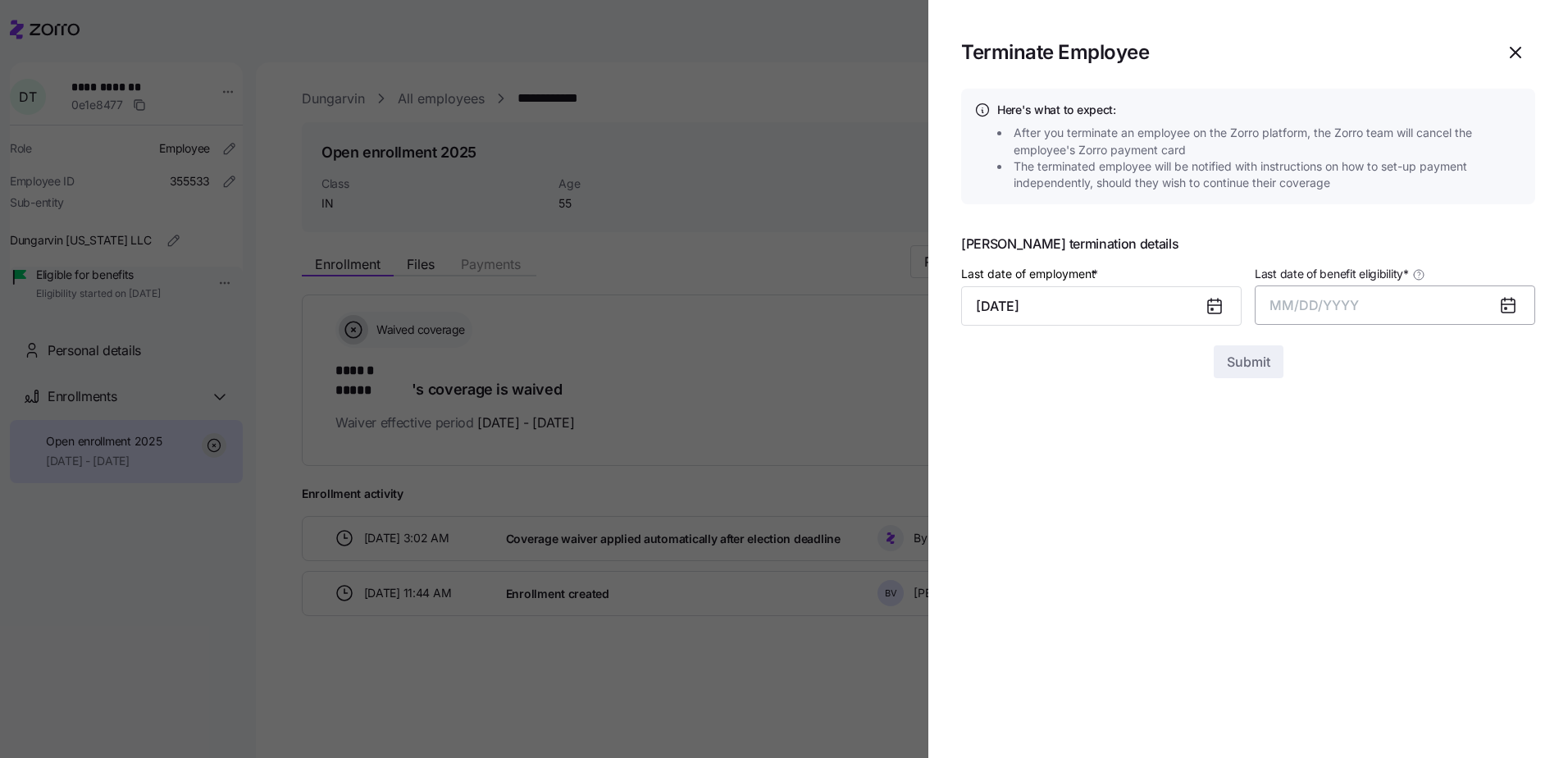
click at [1477, 303] on button "MM/DD/YYYY" at bounding box center [1395, 305] width 280 height 40
click at [1515, 488] on button "Sep" at bounding box center [1504, 489] width 93 height 40
click at [1258, 360] on span "Submit" at bounding box center [1249, 362] width 44 height 20
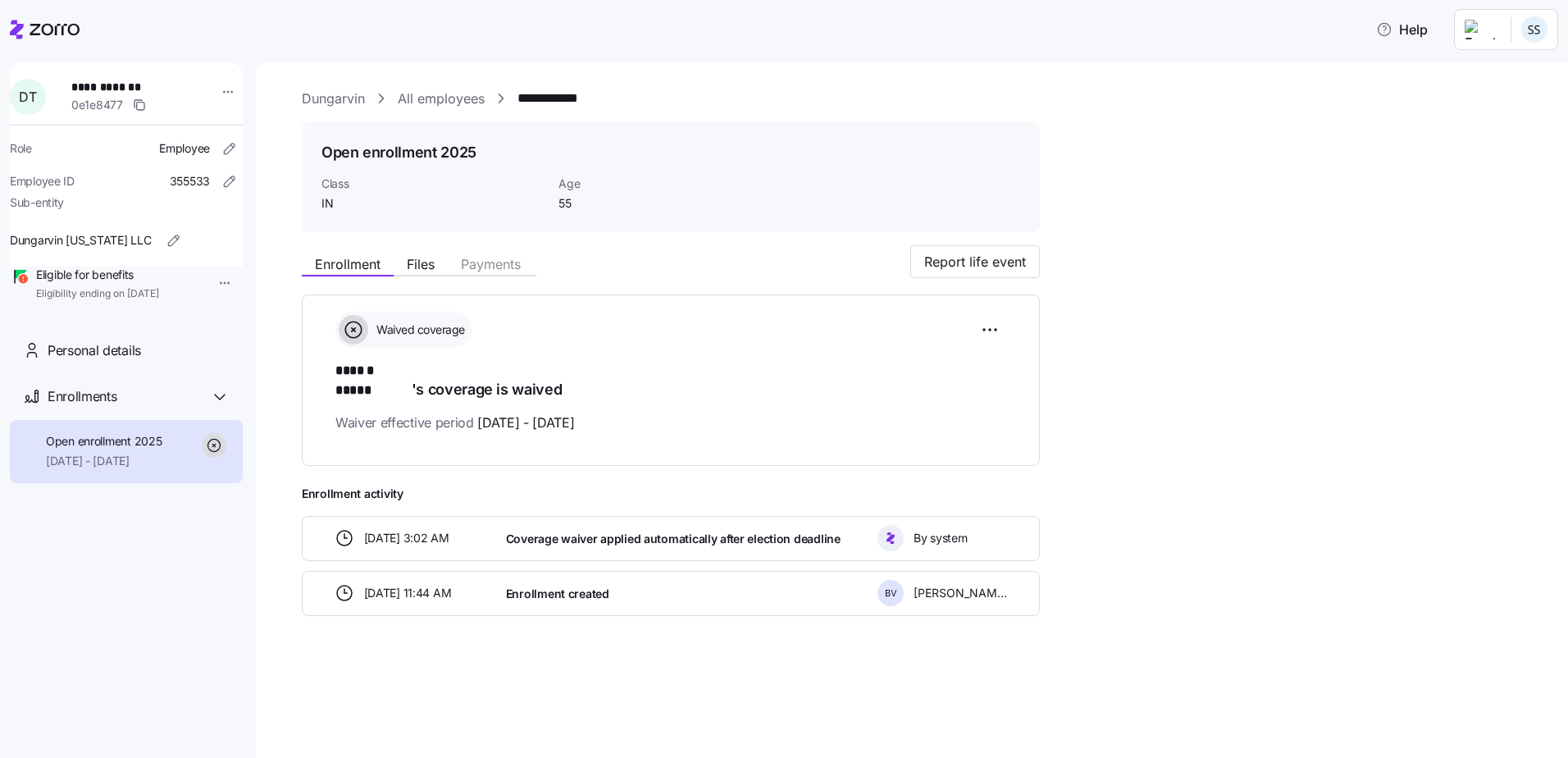
click at [55, 31] on icon at bounding box center [54, 30] width 51 height 12
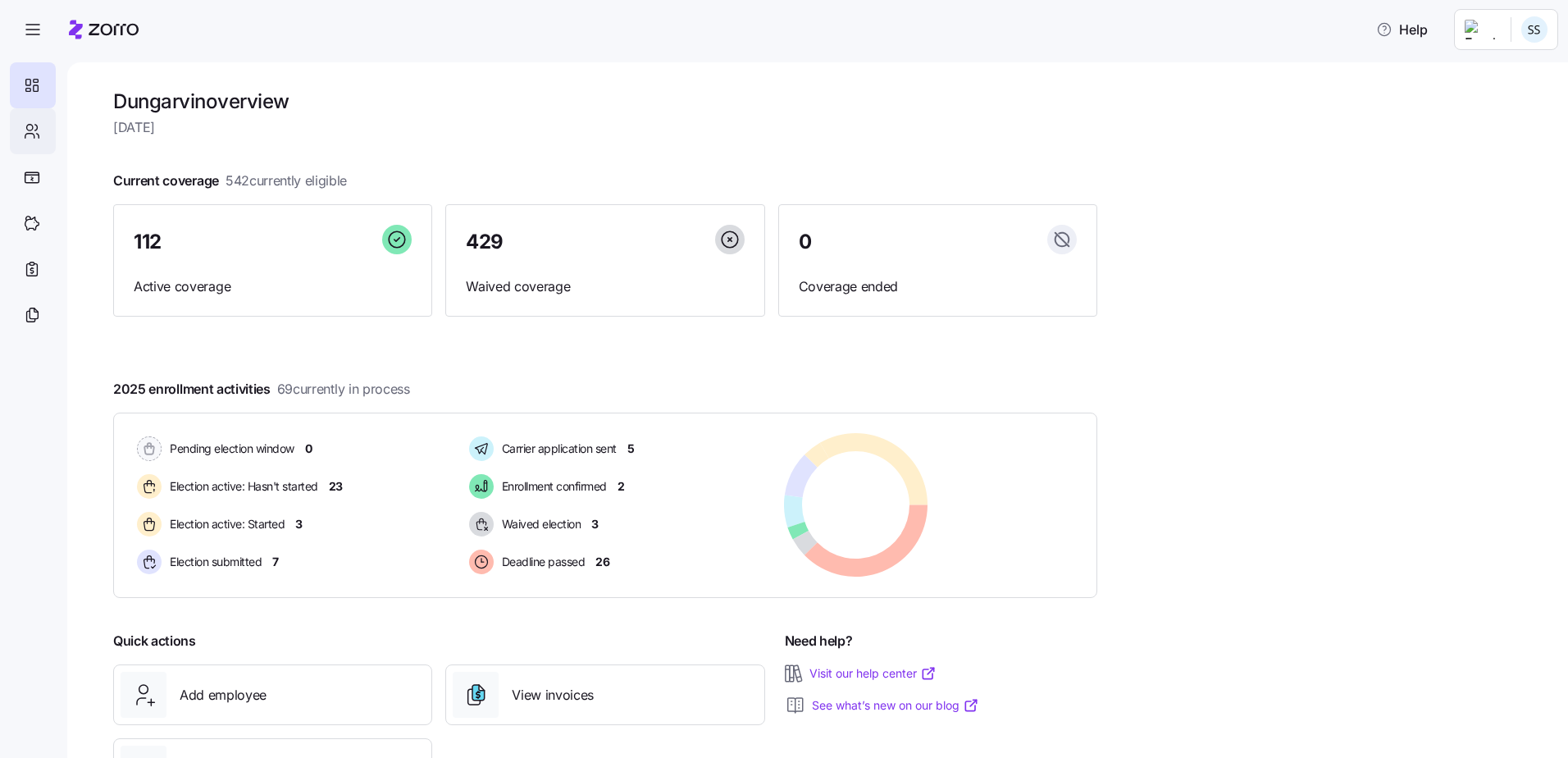
drag, startPoint x: 63, startPoint y: 135, endPoint x: 52, endPoint y: 135, distance: 11.0
click at [61, 135] on nav at bounding box center [34, 405] width 67 height 705
click at [25, 135] on icon at bounding box center [32, 132] width 18 height 20
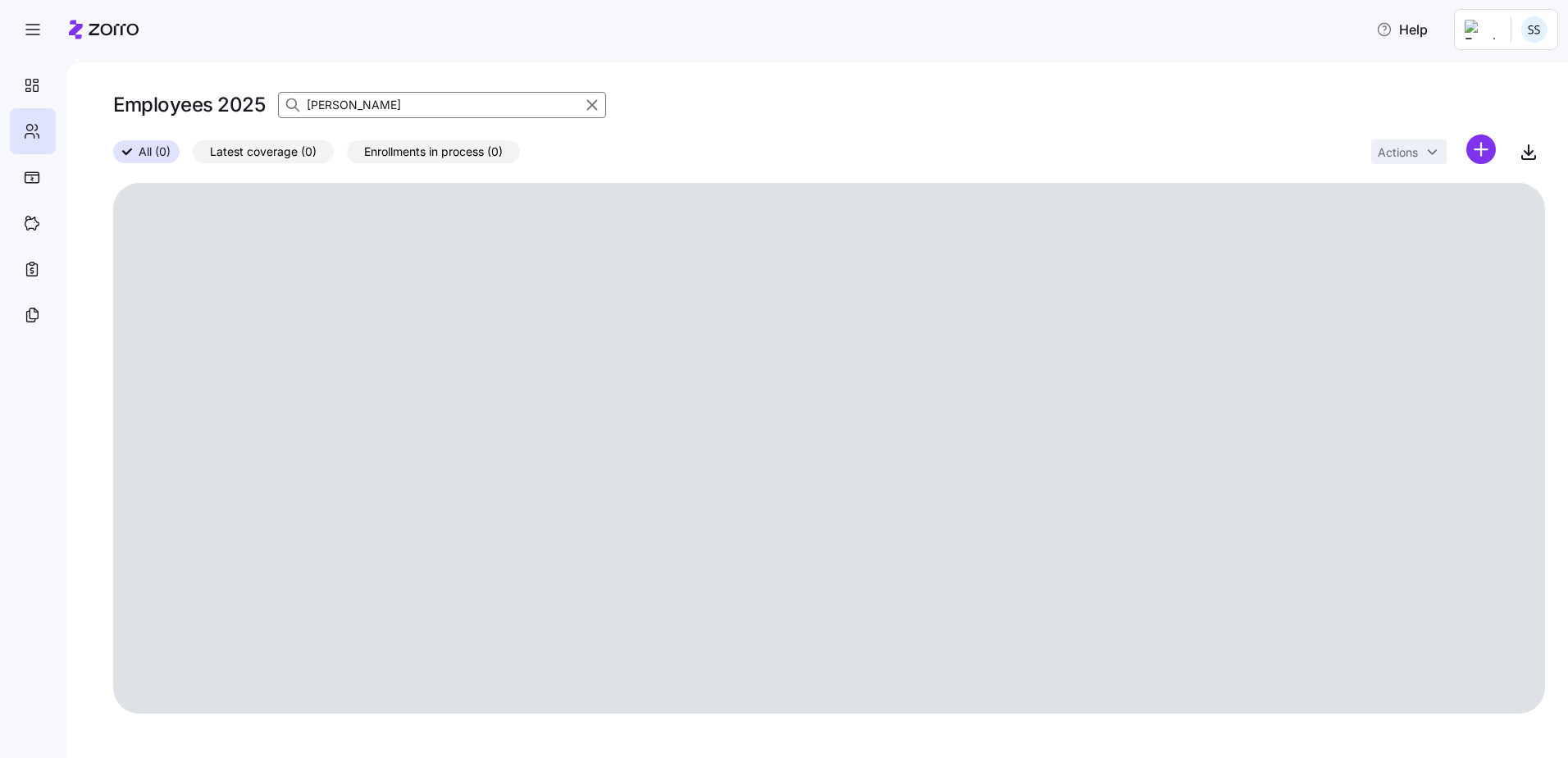
drag, startPoint x: 342, startPoint y: 106, endPoint x: -187, endPoint y: 102, distance: 529.0
click at [0, 102] on html "Help Employees 2025 [PERSON_NAME] All (0) Latest coverage (0) Enrollments in pr…" at bounding box center [784, 374] width 1568 height 748
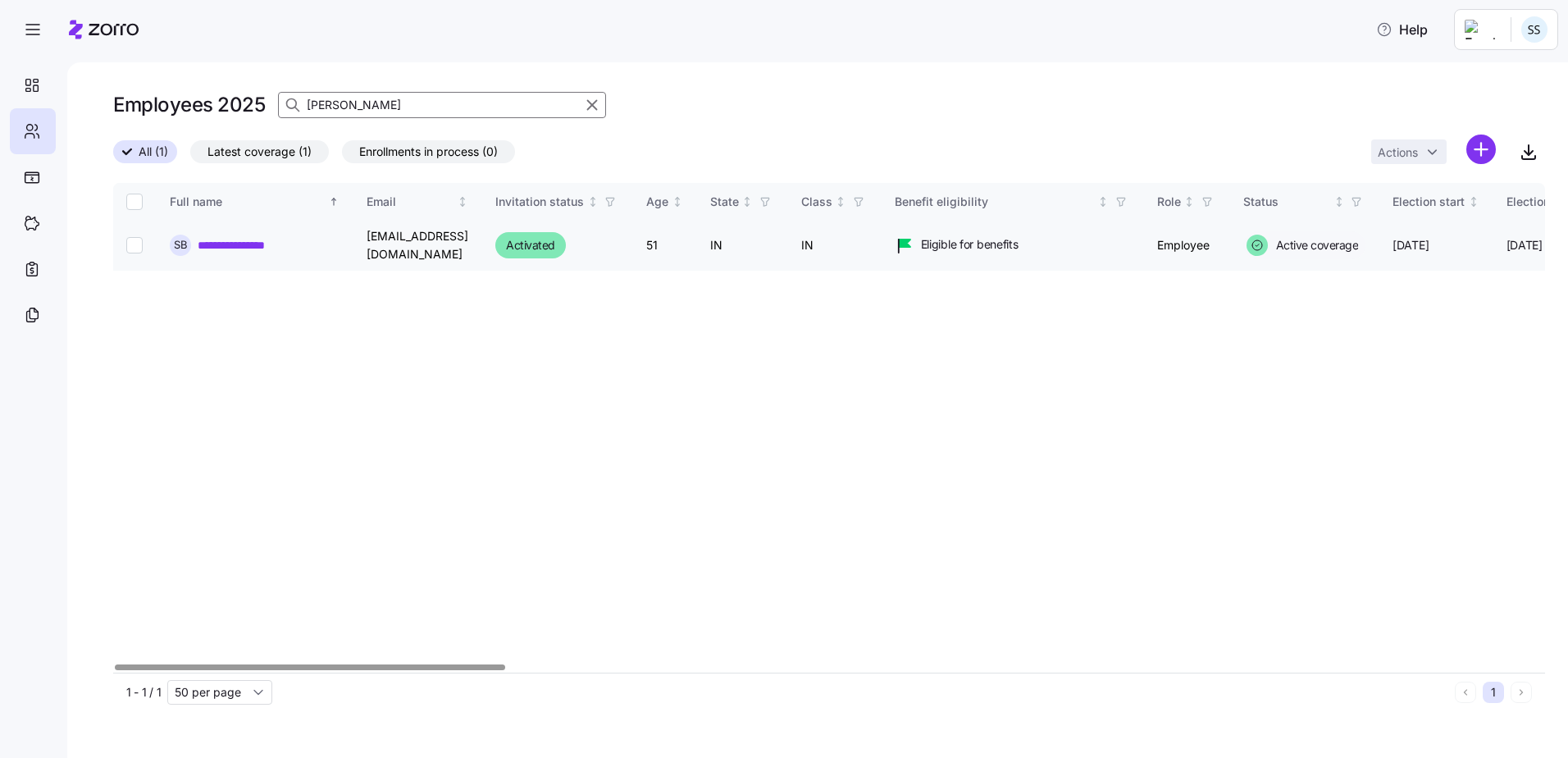
type input "[PERSON_NAME]"
click at [256, 248] on link "**********" at bounding box center [245, 245] width 93 height 17
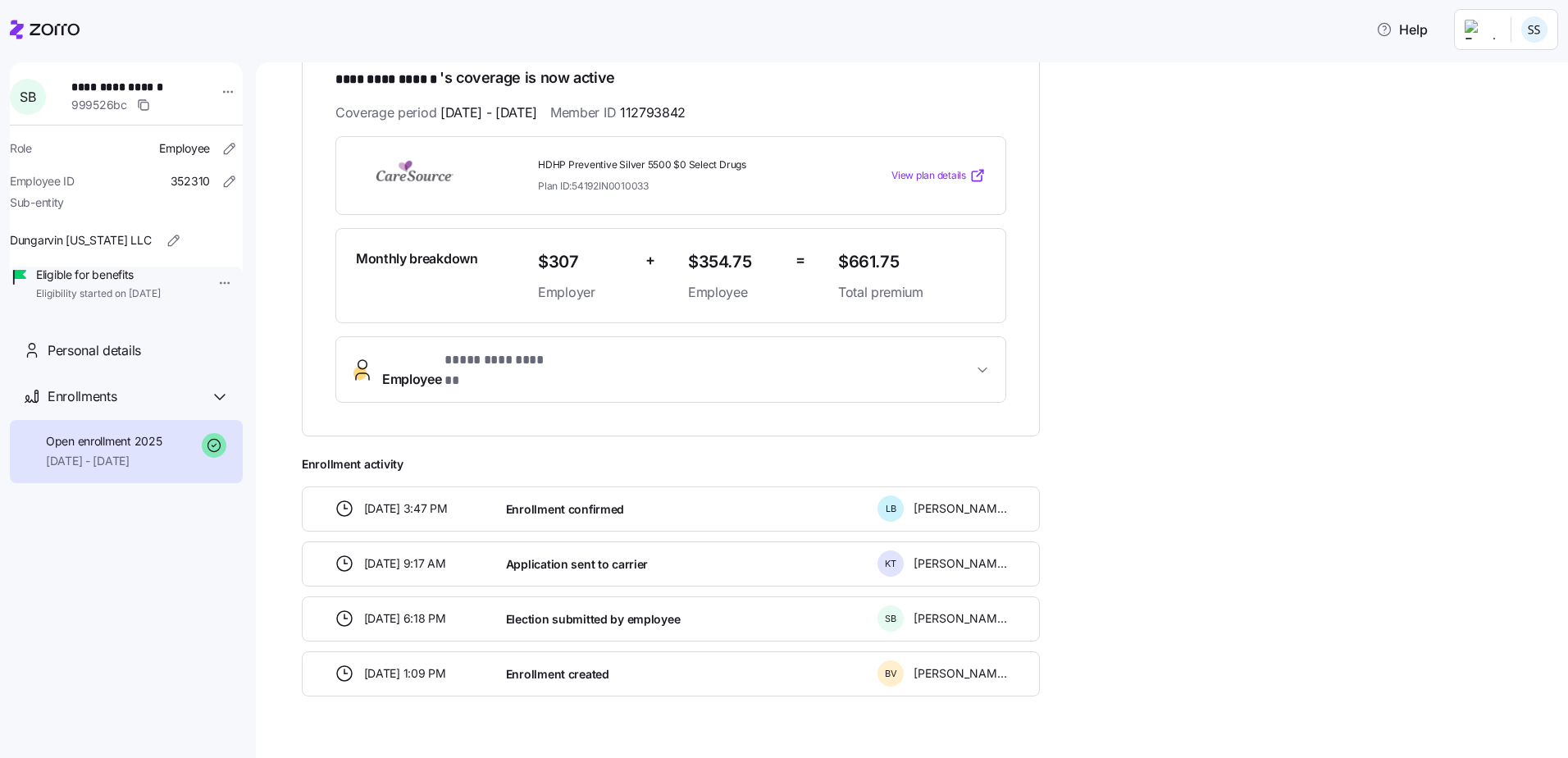
scroll to position [315, 0]
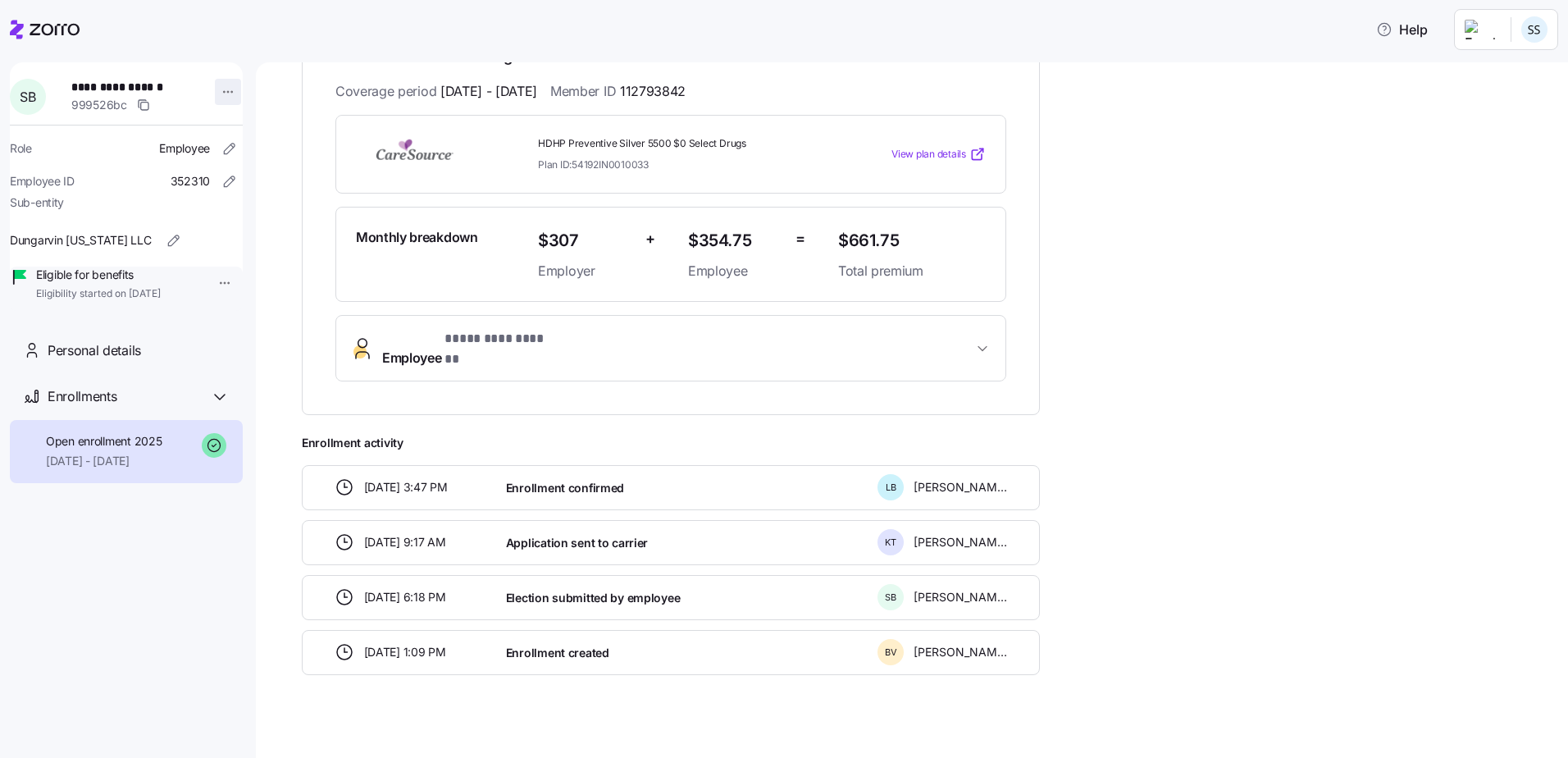
click at [219, 99] on html "**********" at bounding box center [784, 374] width 1568 height 748
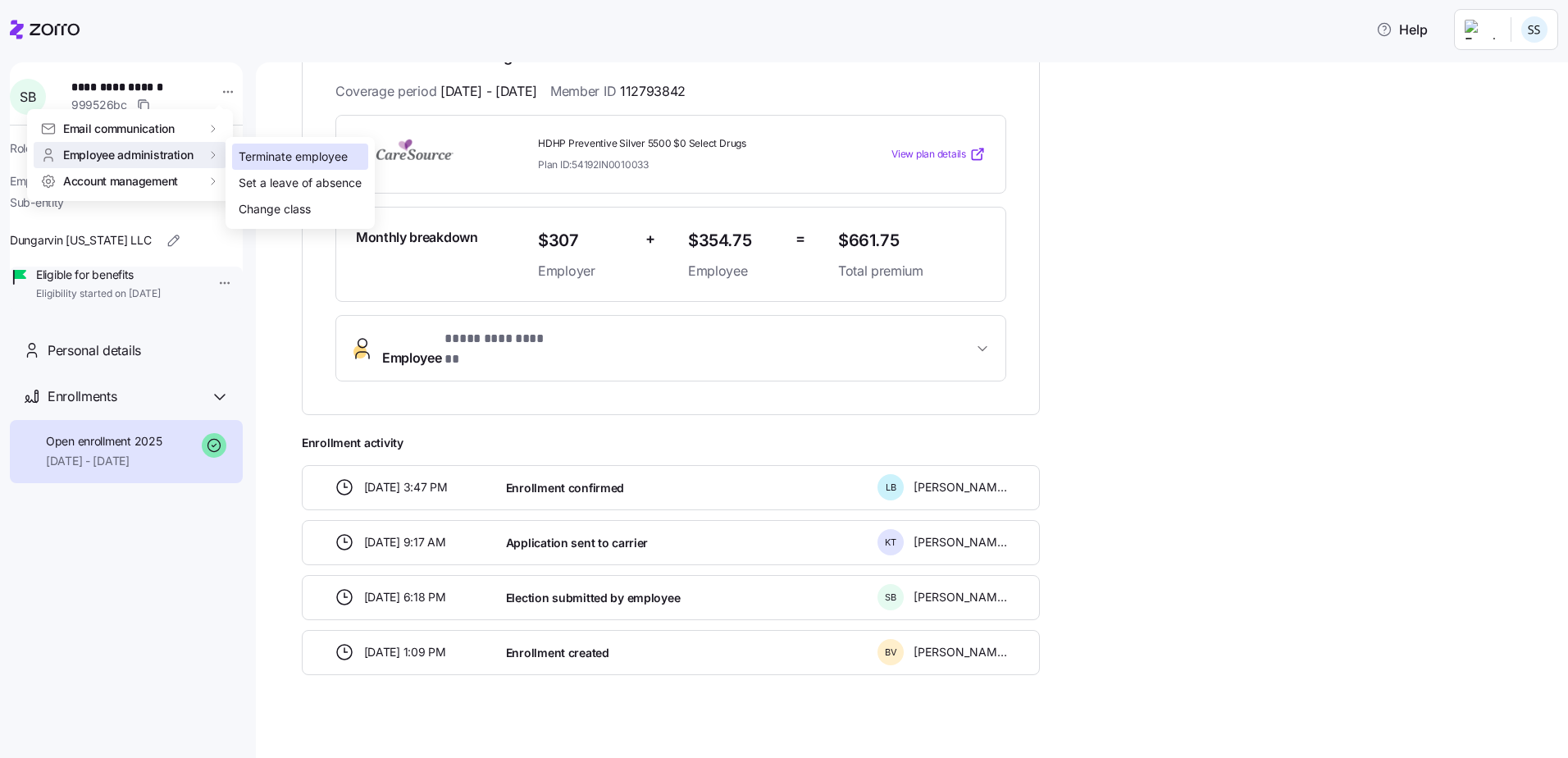
click at [309, 153] on div "Terminate employee" at bounding box center [293, 157] width 109 height 18
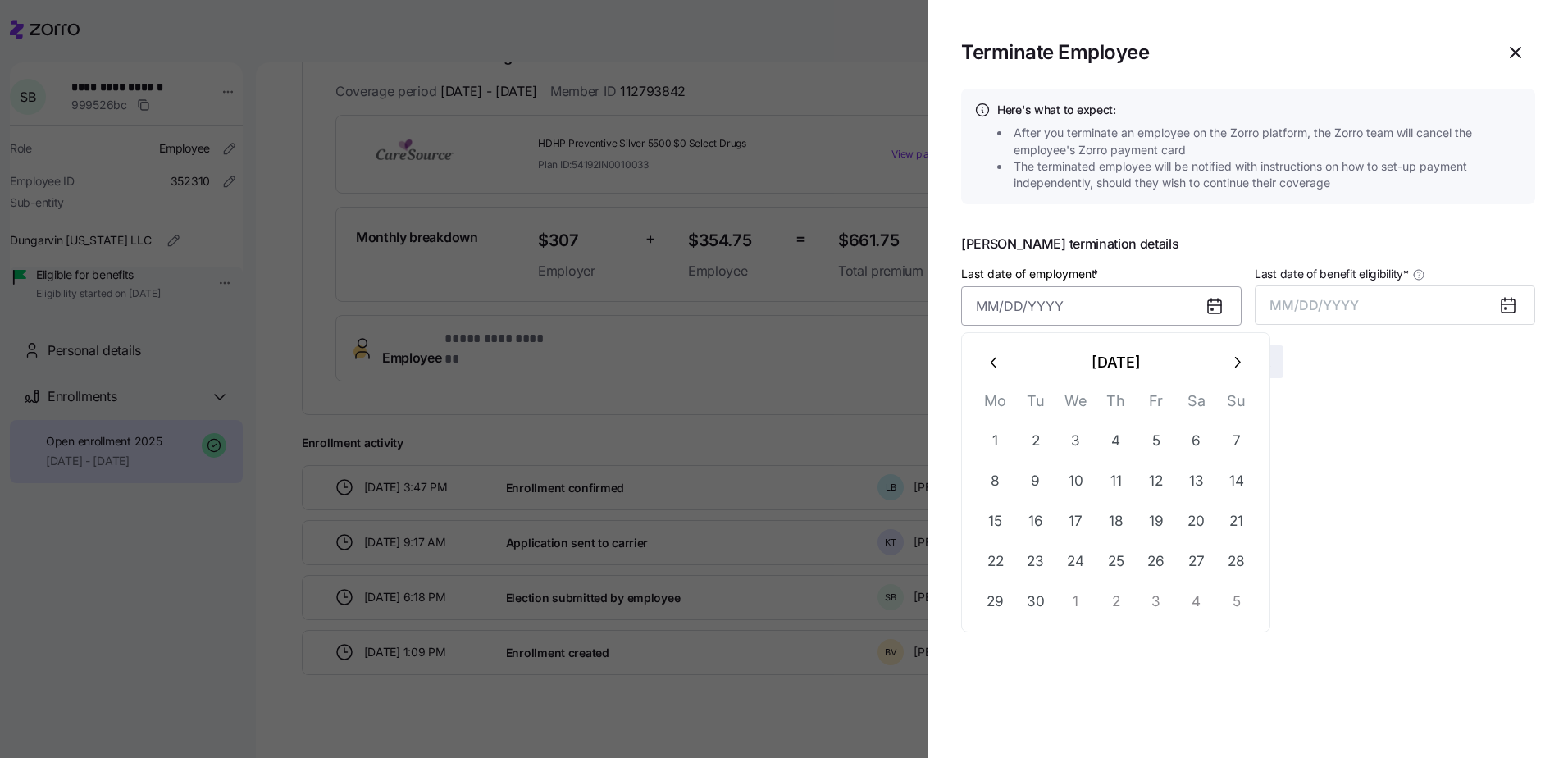
click at [1062, 315] on input "Last date of employment *" at bounding box center [1101, 306] width 280 height 40
click at [1158, 480] on button "11" at bounding box center [1157, 482] width 40 height 40
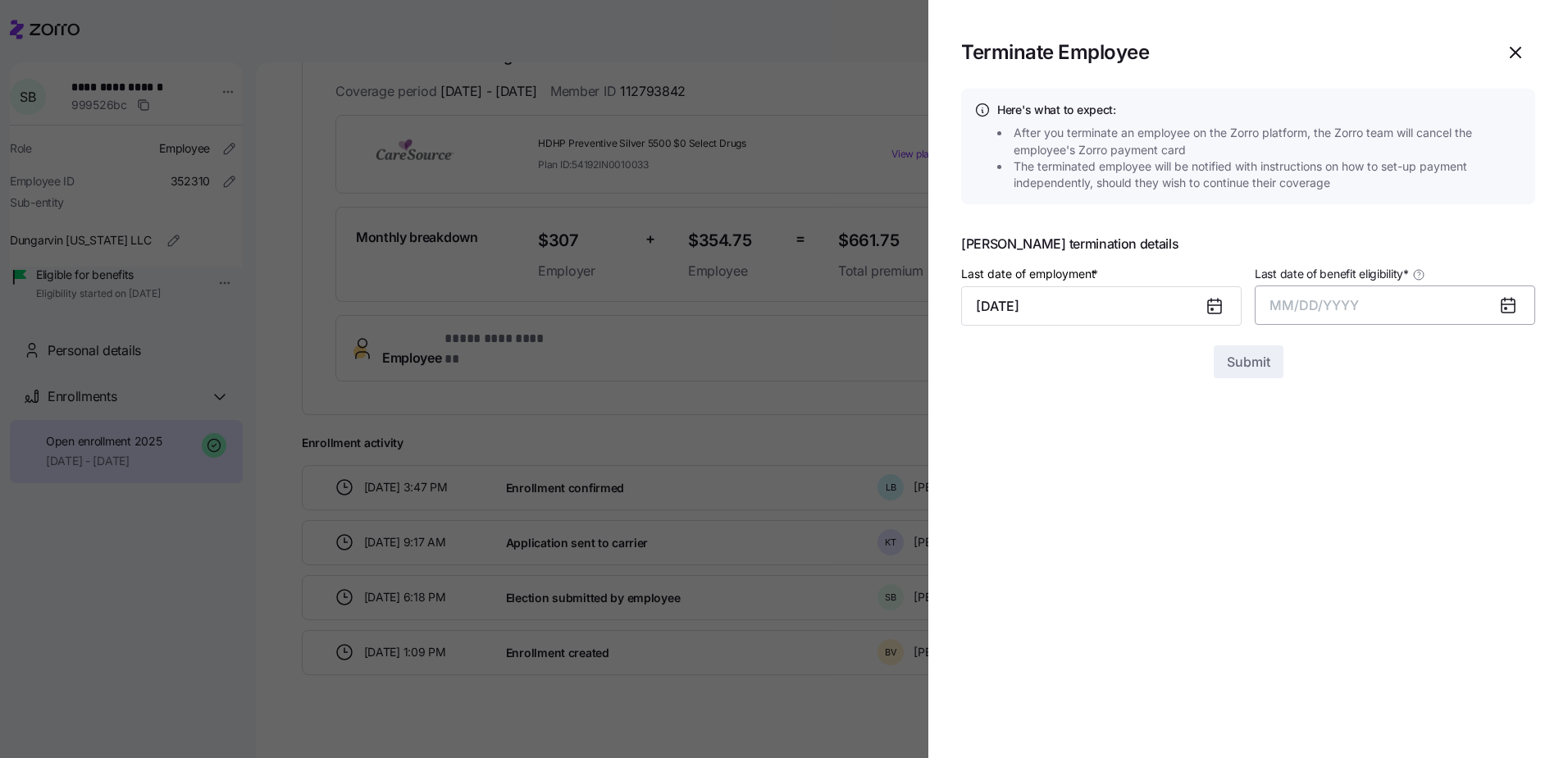
type input "[DATE]"
click at [1365, 302] on button "MM/DD/YYYY" at bounding box center [1395, 305] width 280 height 40
click at [1501, 487] on button "Sep" at bounding box center [1504, 489] width 93 height 40
click at [1242, 356] on span "Submit" at bounding box center [1249, 362] width 44 height 20
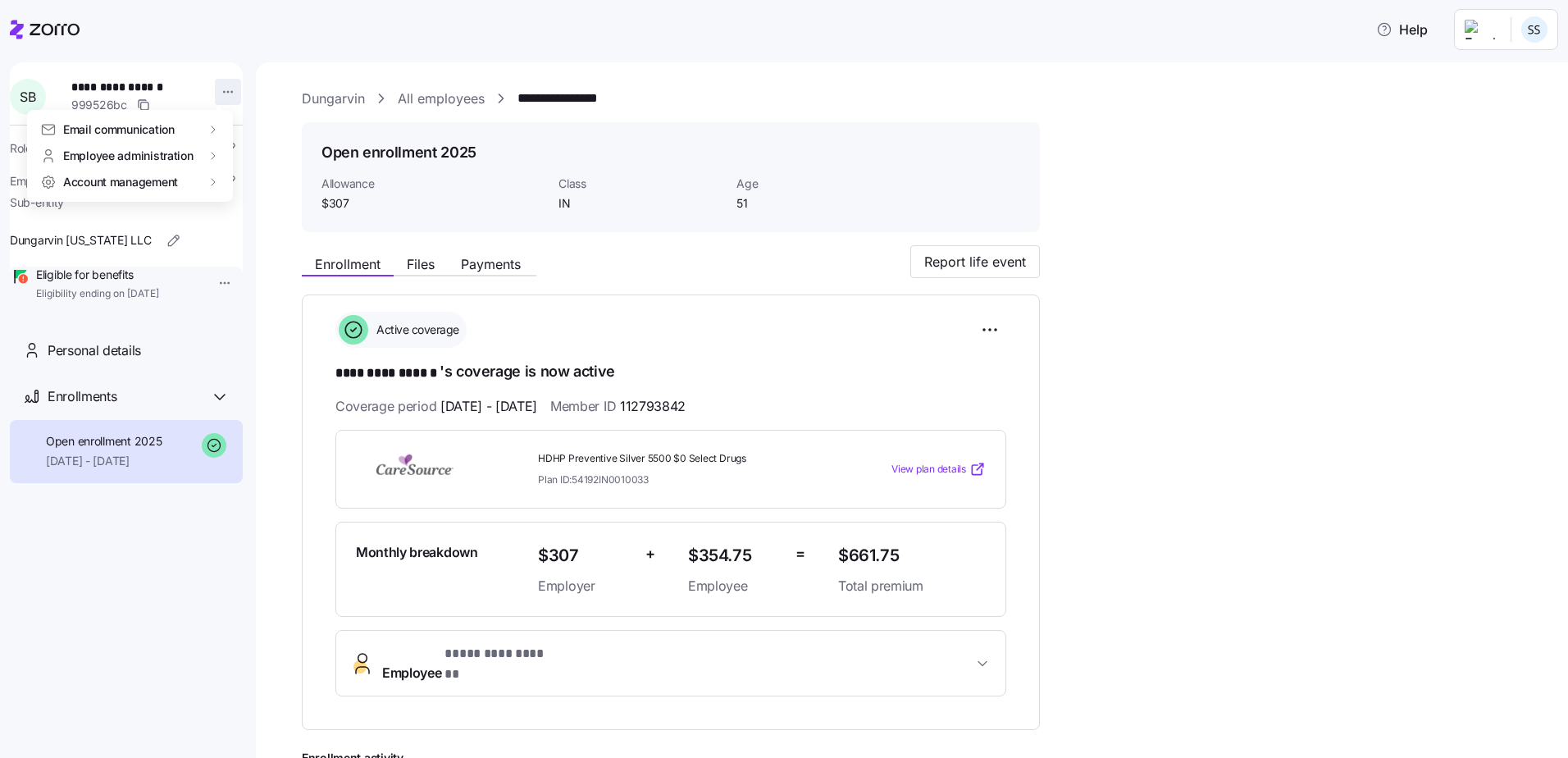
click at [212, 94] on html "**********" at bounding box center [784, 374] width 1568 height 748
drag, startPoint x: 262, startPoint y: 159, endPoint x: 273, endPoint y: 164, distance: 12.1
click at [264, 160] on div "Terminate employee" at bounding box center [293, 157] width 109 height 18
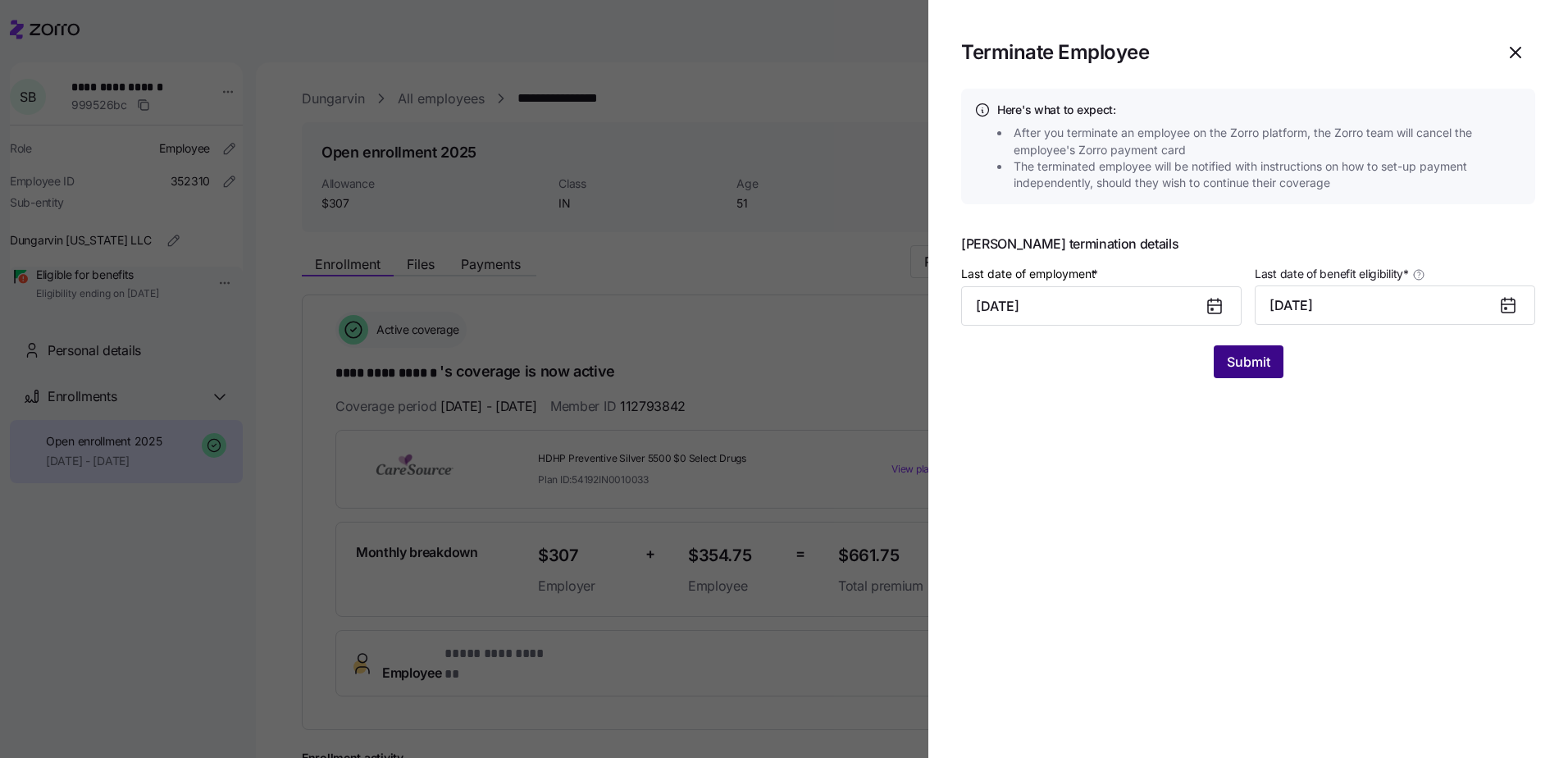
click at [1253, 372] on span "Submit" at bounding box center [1249, 362] width 44 height 20
